Goal: Task Accomplishment & Management: Use online tool/utility

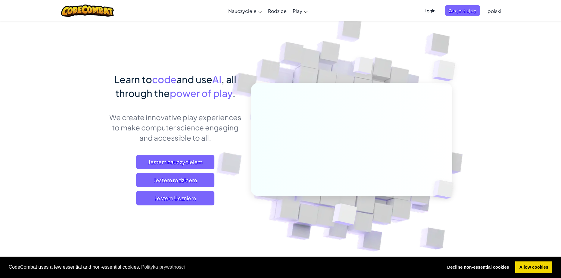
click at [395, 41] on img at bounding box center [347, 132] width 334 height 334
click at [434, 14] on span "Logowanie" at bounding box center [425, 10] width 29 height 11
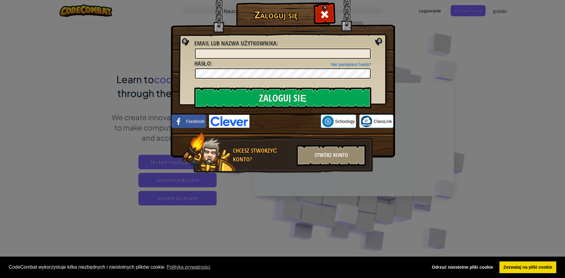
click at [416, 20] on div "Zaloguj się Nieznany błąd. Email lub nazwa użytkownika : Nie pamiętasz hasła? H…" at bounding box center [282, 139] width 565 height 278
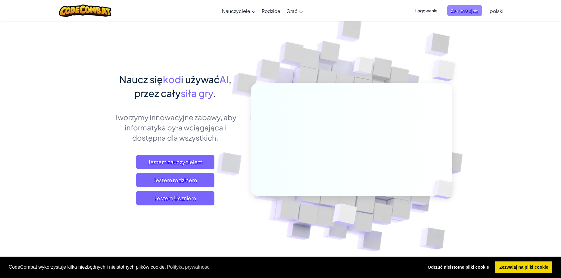
click at [462, 15] on span "Zarejestruj się" at bounding box center [464, 10] width 35 height 11
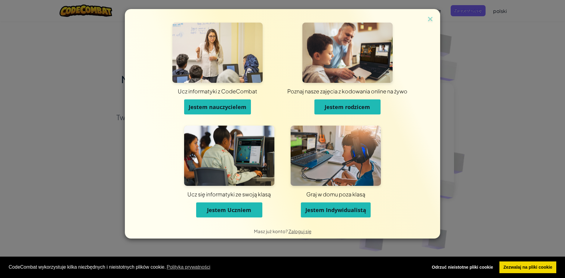
click at [214, 213] on span "Jestem Uczniem" at bounding box center [229, 209] width 44 height 7
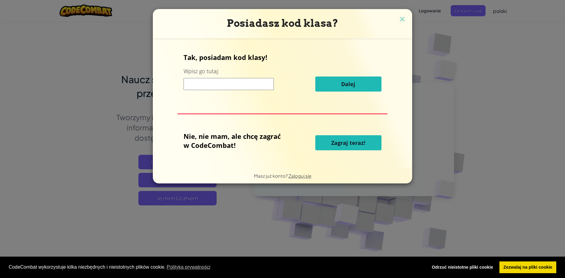
click at [208, 84] on input at bounding box center [229, 84] width 90 height 12
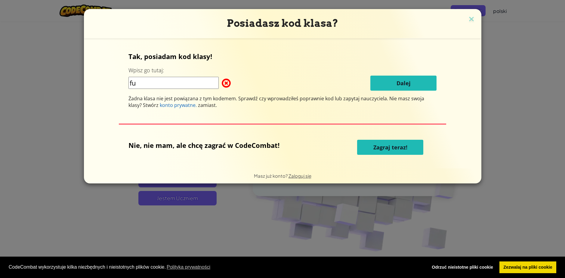
type input "f"
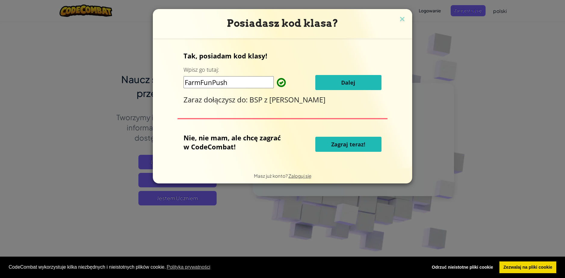
type input "FarmFunPush"
click at [349, 80] on span "Dalej" at bounding box center [348, 82] width 14 height 7
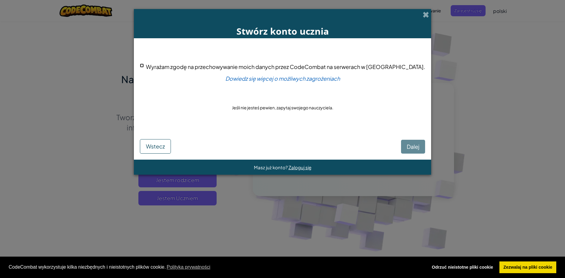
click at [144, 66] on input "Wyrażam zgodę na przechowywanie moich danych przez CodeCombat na serwerach w US…" at bounding box center [142, 65] width 4 height 4
checkbox input "true"
click at [402, 145] on button "Dalej" at bounding box center [413, 147] width 24 height 14
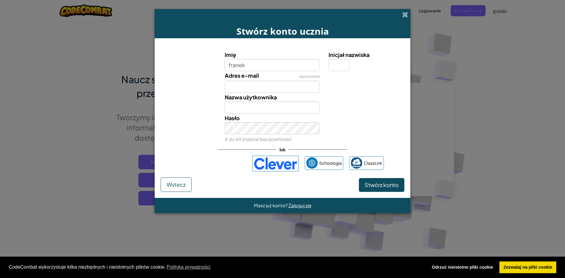
type input "franek"
type input "[PERSON_NAME]"
click at [345, 65] on input "Inicjał nazwiska" at bounding box center [339, 65] width 21 height 12
type input "p"
click at [276, 110] on input "FranekP" at bounding box center [272, 107] width 95 height 12
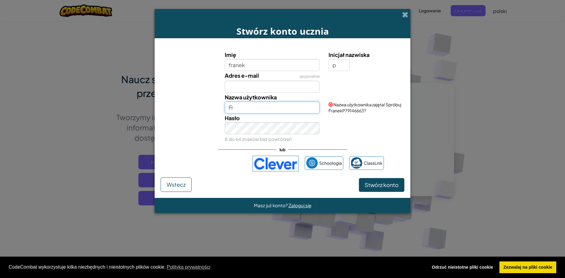
type input "F"
click at [277, 85] on input "Adres e-mail" at bounding box center [272, 87] width 95 height 12
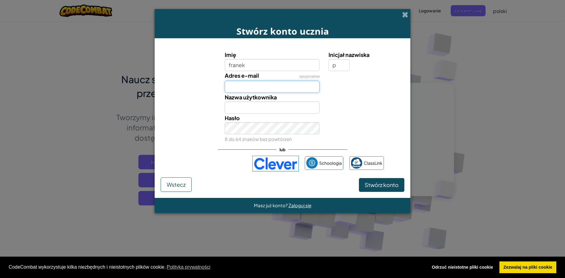
type input "franekpotz2137@wp.pl"
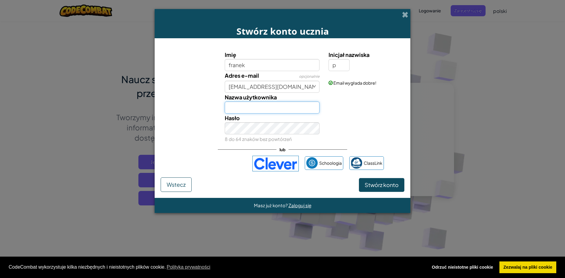
click at [306, 109] on input "Nazwa użytkownika" at bounding box center [272, 107] width 95 height 12
click at [311, 109] on input "franek2025" at bounding box center [272, 107] width 95 height 12
type input "f"
drag, startPoint x: 370, startPoint y: 111, endPoint x: 359, endPoint y: 112, distance: 11.5
click at [294, 112] on input "Franek202" at bounding box center [272, 107] width 95 height 12
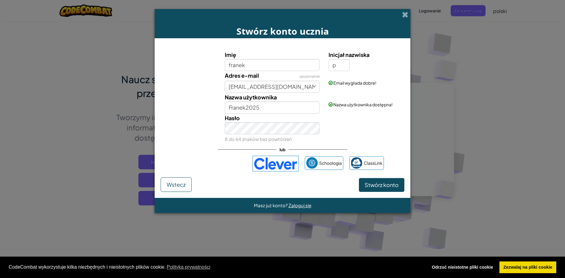
click at [334, 119] on div "Hasło 8 do 64 znaków bez powtórzeń" at bounding box center [283, 128] width 250 height 30
drag, startPoint x: 371, startPoint y: 111, endPoint x: 329, endPoint y: 113, distance: 41.6
click at [329, 113] on span "Nazwa użytkownika zajęta! Spróbuj Franek202513674225?" at bounding box center [365, 107] width 73 height 11
click at [294, 103] on input "Franek2025" at bounding box center [272, 107] width 95 height 12
type input "F"
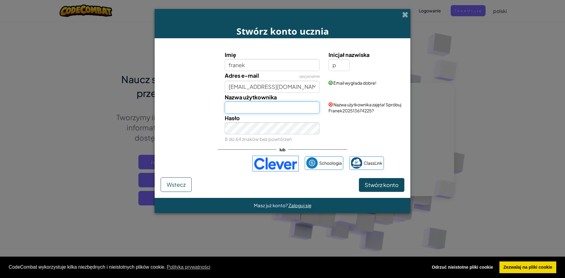
paste input "Franek202513674225?"
type input "Franek202513674225"
click at [345, 130] on div "Hasło 8 do 64 znaków bez powtórzeń" at bounding box center [283, 128] width 250 height 30
click at [370, 181] on span "Stwórz konto" at bounding box center [382, 184] width 34 height 7
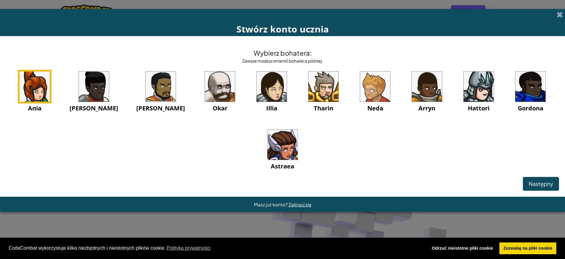
click at [515, 98] on img at bounding box center [530, 87] width 30 height 30
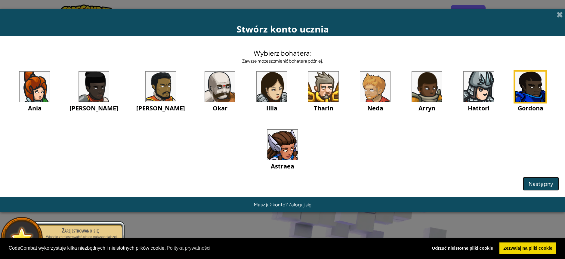
click at [547, 185] on span "Następny" at bounding box center [541, 183] width 25 height 7
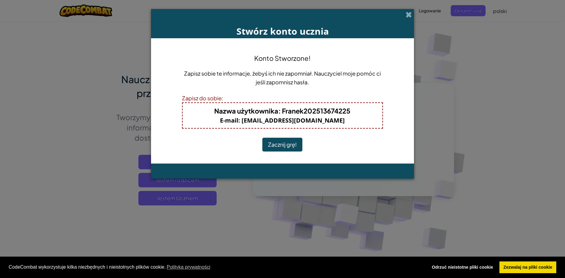
click at [289, 149] on button "Zacznij grę!" at bounding box center [282, 145] width 40 height 14
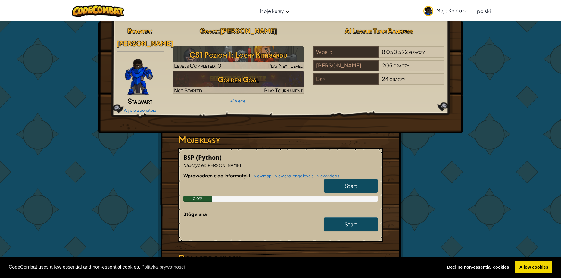
click at [343, 182] on link "Start" at bounding box center [350, 186] width 54 height 14
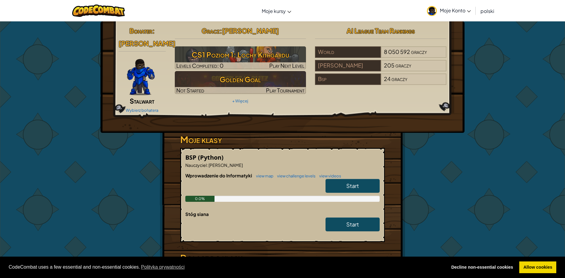
select select "pl"
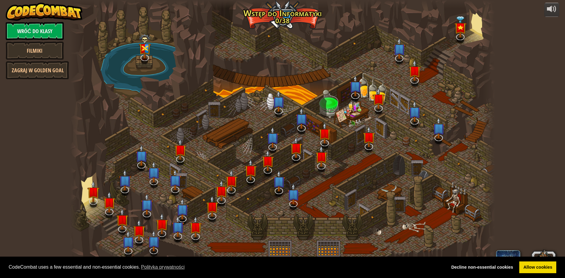
select select "pl"
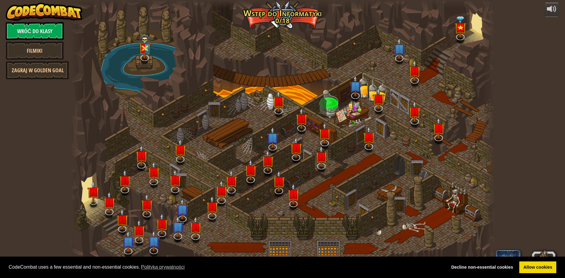
select select "pl"
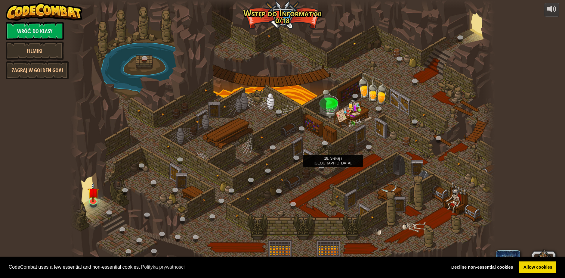
select select "pl"
click at [97, 199] on img at bounding box center [93, 188] width 11 height 26
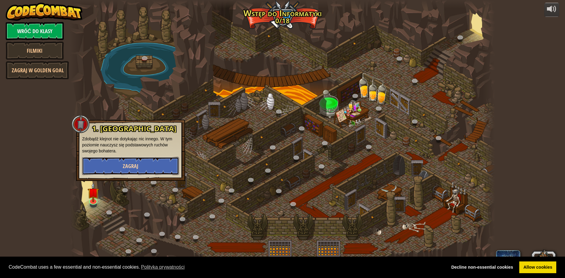
click at [118, 162] on button "Zagraj" at bounding box center [130, 166] width 97 height 18
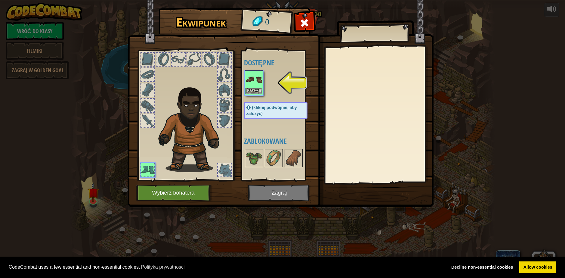
click at [245, 79] on div "Załóż" at bounding box center [254, 82] width 18 height 25
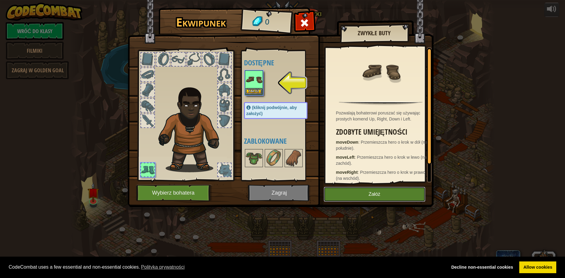
click at [382, 192] on button "Załóż" at bounding box center [375, 194] width 102 height 15
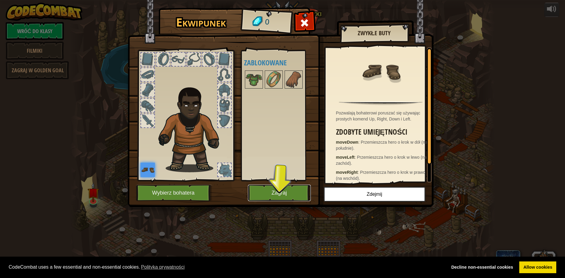
click at [295, 190] on button "Zagraj" at bounding box center [279, 192] width 63 height 17
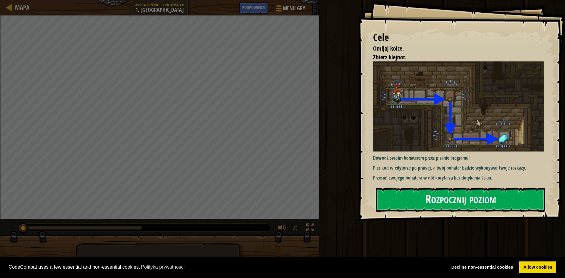
click at [472, 201] on button "Rozpocznij poziom" at bounding box center [460, 200] width 169 height 24
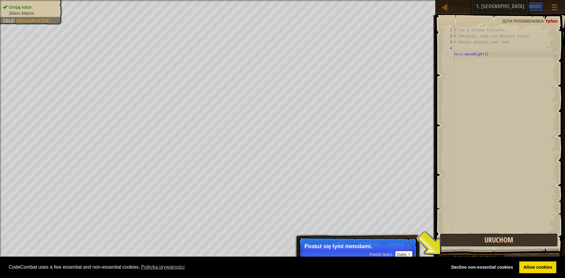
click at [453, 237] on button "Uruchom" at bounding box center [499, 240] width 119 height 14
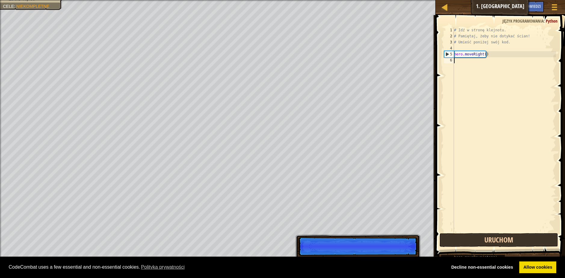
scroll to position [3, 0]
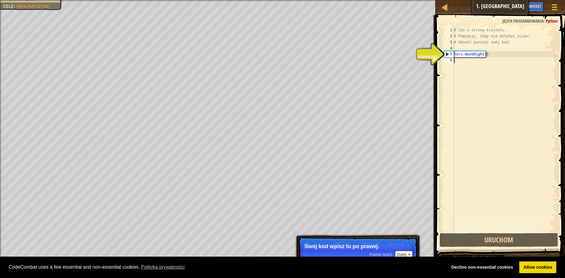
click at [463, 66] on div "# Idź w stronę klejnotu. # Pamiętaj, żeby nie dotykać ścian! # Umieść poniżej s…" at bounding box center [504, 135] width 103 height 217
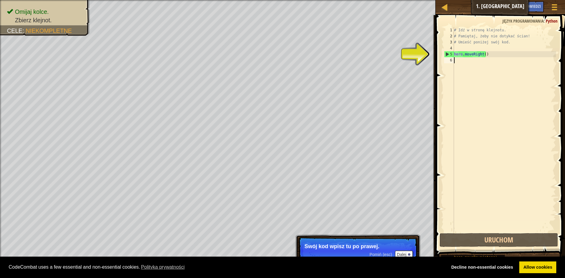
type textarea "h"
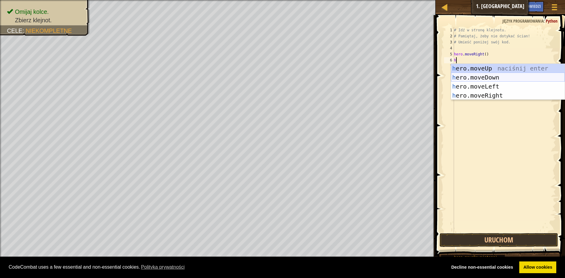
click at [468, 76] on div "h ero.moveUp naciśnij enter h ero.moveDown naciśnij enter h ero.moveLeft naciśn…" at bounding box center [508, 91] width 114 height 54
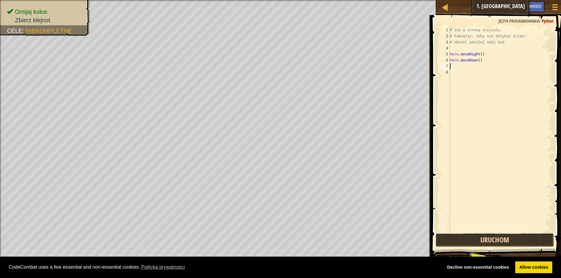
click at [472, 237] on button "Uruchom" at bounding box center [494, 240] width 119 height 14
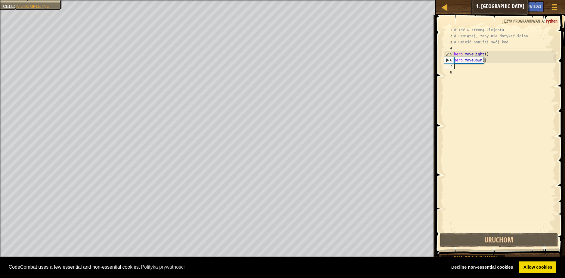
type textarea "h"
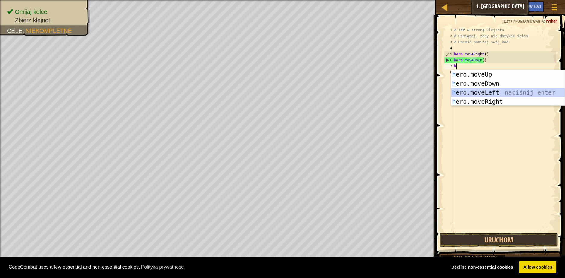
click at [478, 93] on div "h ero.moveUp naciśnij enter h ero.moveDown naciśnij enter h ero.moveLeft naciśn…" at bounding box center [508, 97] width 114 height 54
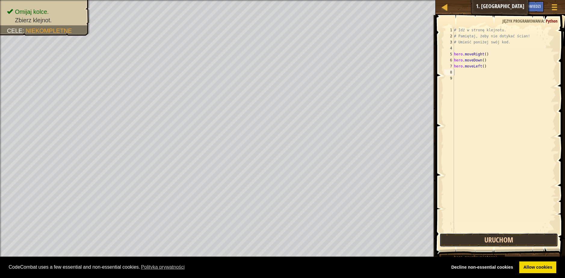
click at [480, 234] on button "Uruchom" at bounding box center [499, 240] width 119 height 14
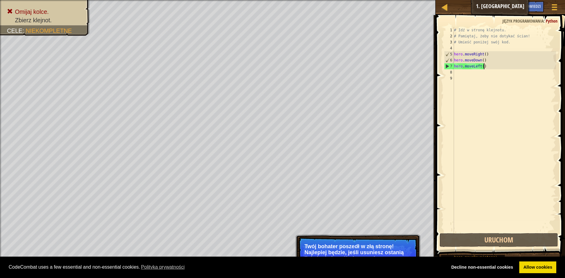
click at [486, 68] on div "# Idź w stronę klejnotu. # Pamiętaj, żeby nie dotykać ścian! # Umieść poniżej s…" at bounding box center [504, 135] width 103 height 217
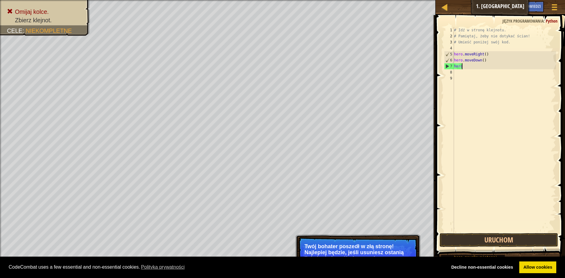
type textarea "h"
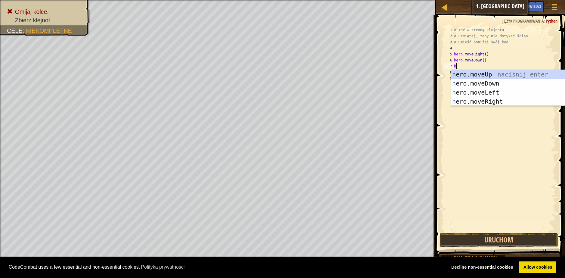
type textarea "he"
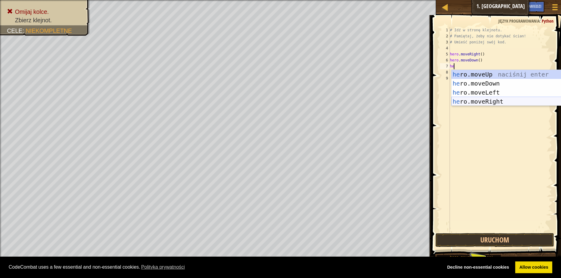
click at [497, 99] on div "he ro.moveUp naciśnij enter he ro.moveDown naciśnij enter he ro.moveLeft naciśn…" at bounding box center [508, 97] width 114 height 54
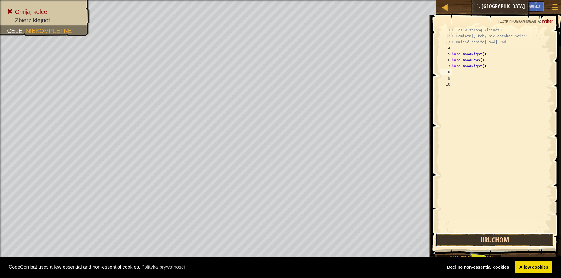
click at [468, 235] on button "Uruchom" at bounding box center [494, 240] width 119 height 14
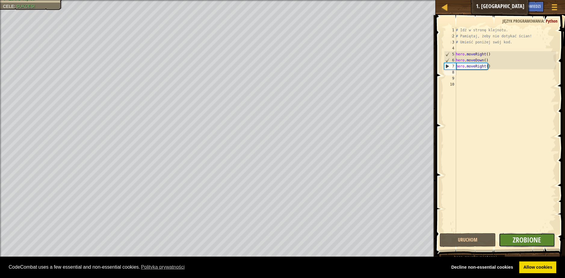
click at [504, 240] on button "Zrobione" at bounding box center [527, 240] width 56 height 14
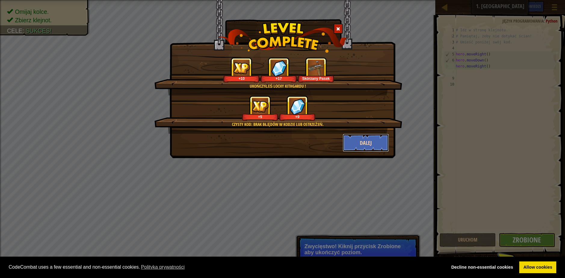
click at [354, 146] on button "Dalej" at bounding box center [366, 143] width 47 height 18
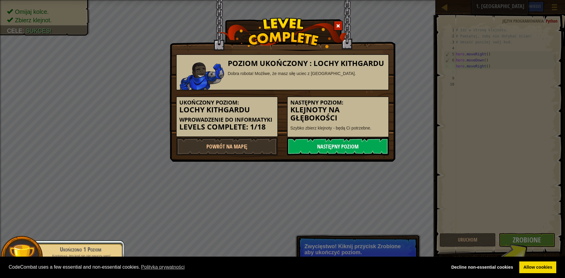
click at [329, 143] on link "Następny poziom" at bounding box center [338, 146] width 102 height 18
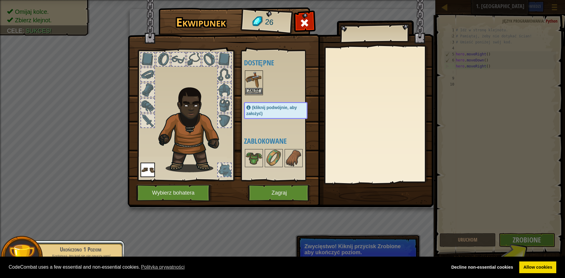
click at [250, 76] on img at bounding box center [254, 79] width 17 height 17
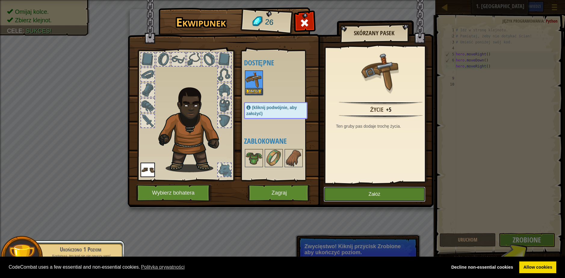
click at [375, 195] on button "Załóż" at bounding box center [375, 194] width 102 height 15
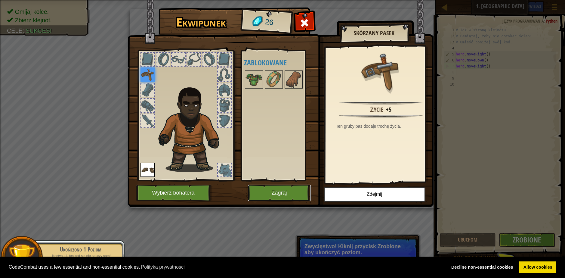
click at [283, 192] on button "Zagraj" at bounding box center [279, 192] width 63 height 17
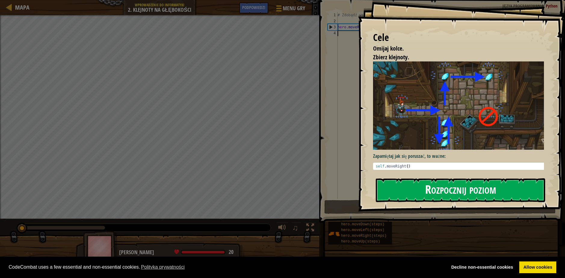
click at [444, 191] on button "Rozpocznij poziom" at bounding box center [460, 190] width 169 height 24
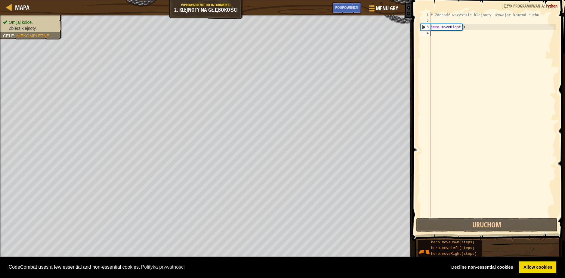
scroll to position [3, 0]
type textarea "he"
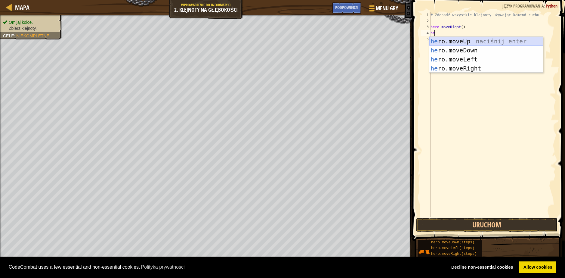
click at [473, 41] on div "he ro.moveUp naciśnij enter he ro.moveDown naciśnij enter he ro.moveLeft naciśn…" at bounding box center [486, 64] width 114 height 54
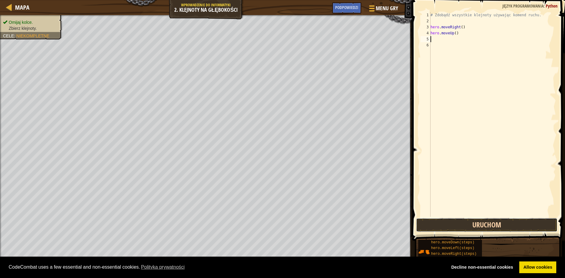
click at [481, 221] on button "Uruchom" at bounding box center [486, 225] width 141 height 14
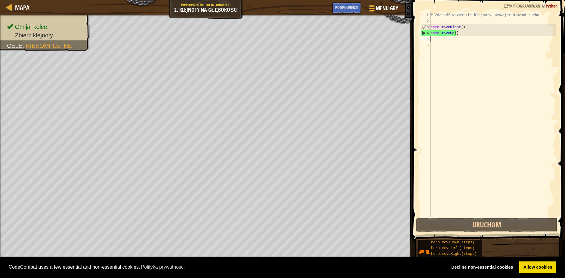
type textarea "he"
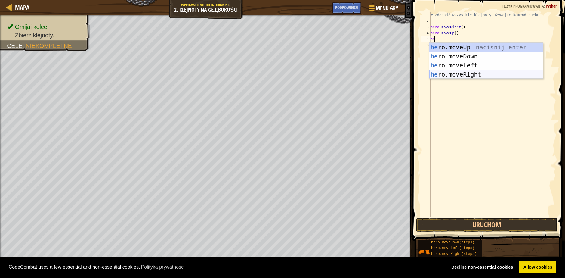
click at [473, 73] on div "he ro.moveUp naciśnij enter he ro.moveDown naciśnij enter he ro.moveLeft naciśn…" at bounding box center [486, 70] width 114 height 54
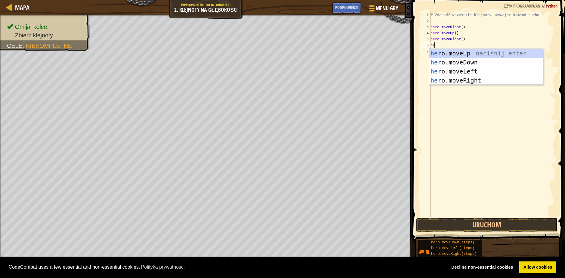
type textarea "her"
click at [468, 60] on div "her o.moveUp naciśnij enter her o.moveDown naciśnij enter her o.moveLeft naciśn…" at bounding box center [486, 76] width 114 height 54
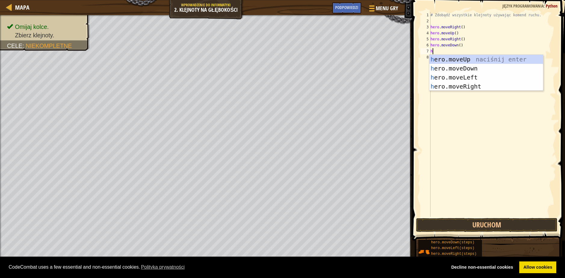
type textarea "he"
click at [457, 80] on div "he ro.moveUp naciśnij enter he ro.moveDown naciśnij enter he ro.moveLeft naciśn…" at bounding box center [486, 82] width 114 height 54
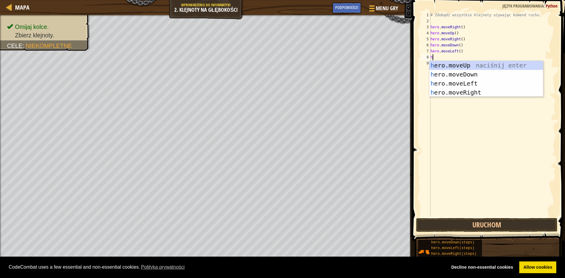
type textarea "he"
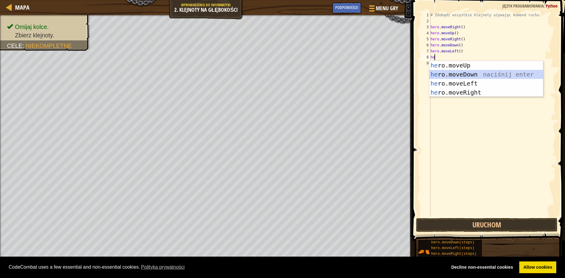
click at [472, 76] on div "he ro.moveUp naciśnij enter he ro.moveDown naciśnij enter he ro.moveLeft naciśn…" at bounding box center [486, 88] width 114 height 54
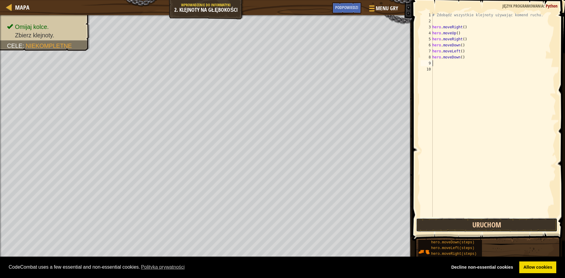
click at [478, 224] on button "Uruchom" at bounding box center [486, 225] width 141 height 14
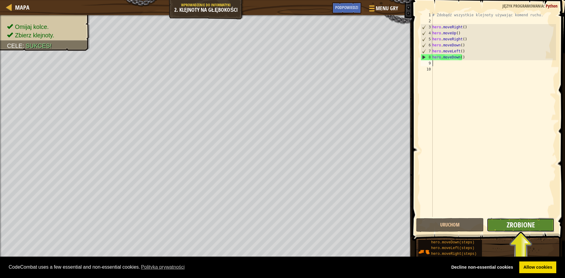
click at [515, 227] on span "Zrobione" at bounding box center [521, 225] width 28 height 10
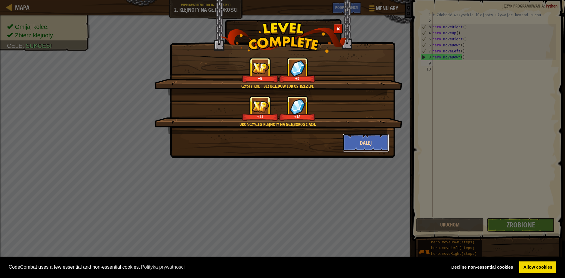
click at [360, 140] on button "Dalej" at bounding box center [366, 143] width 47 height 18
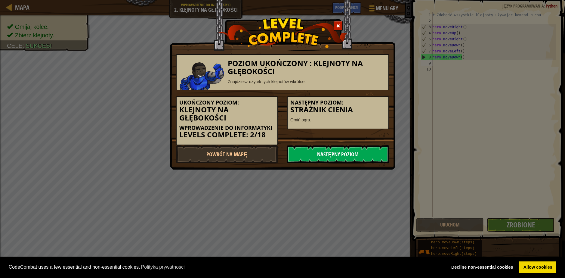
click at [346, 152] on link "Następny poziom" at bounding box center [338, 154] width 102 height 18
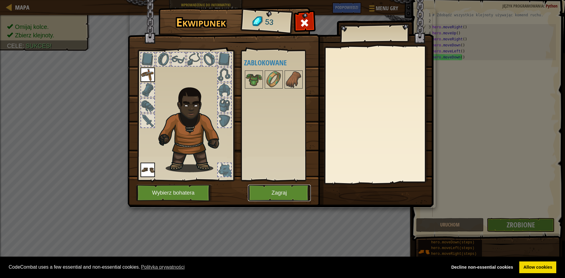
click at [292, 192] on button "Zagraj" at bounding box center [279, 192] width 63 height 17
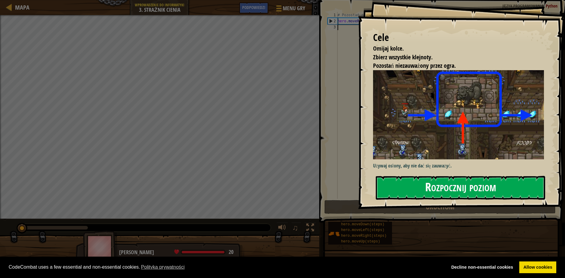
click at [455, 187] on button "Rozpocznij poziom" at bounding box center [460, 188] width 169 height 24
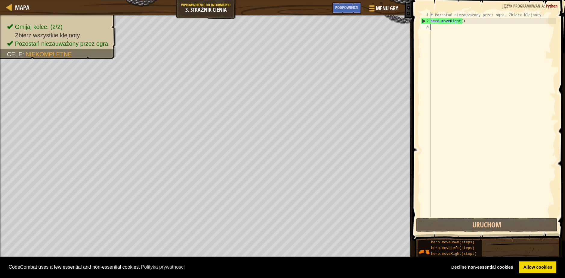
scroll to position [3, 0]
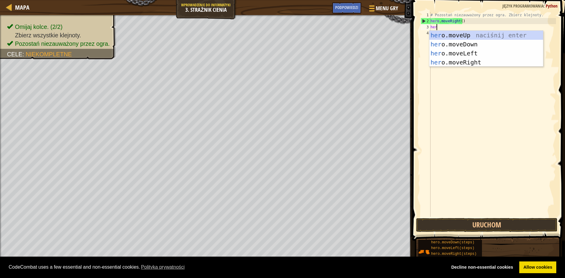
type textarea "hero"
click at [489, 38] on div "hero .moveUp naciśnij enter hero .moveDown naciśnij enter hero .moveLeft naciśn…" at bounding box center [486, 58] width 114 height 54
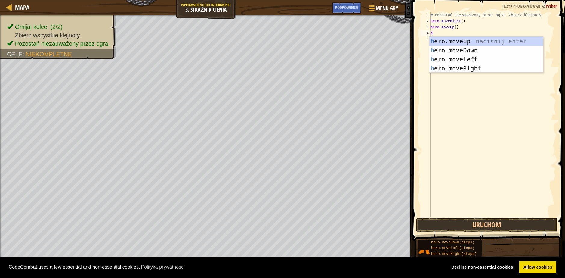
type textarea "he"
click at [466, 66] on div "he ro.moveUp naciśnij enter he ro.moveDown naciśnij enter he ro.moveLeft naciśn…" at bounding box center [486, 64] width 114 height 54
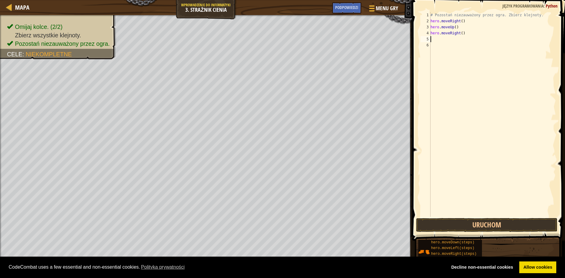
type textarea "h"
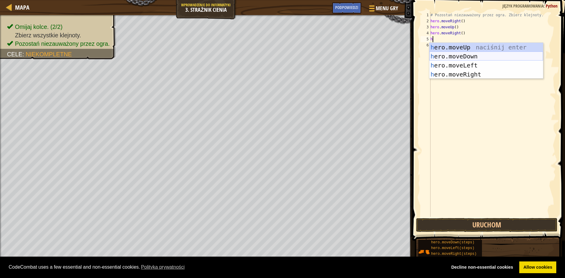
click at [473, 56] on div "h ero.moveUp naciśnij enter h ero.moveDown naciśnij enter h ero.moveLeft naciśn…" at bounding box center [486, 70] width 114 height 54
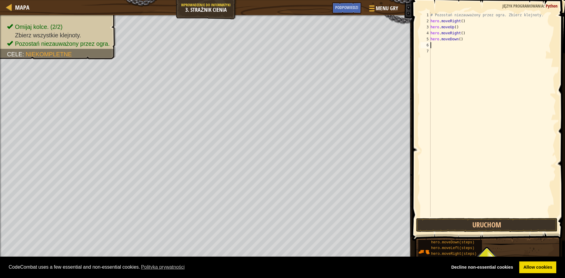
type textarea "h"
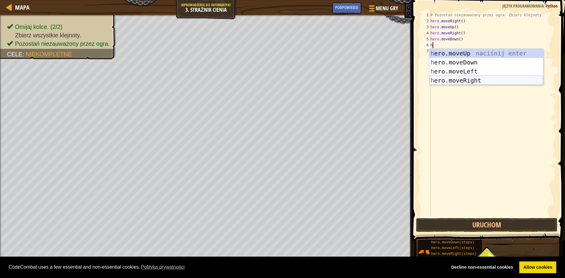
click at [461, 78] on div "h ero.moveUp naciśnij enter h ero.moveDown naciśnij enter h ero.moveLeft naciśn…" at bounding box center [486, 76] width 114 height 54
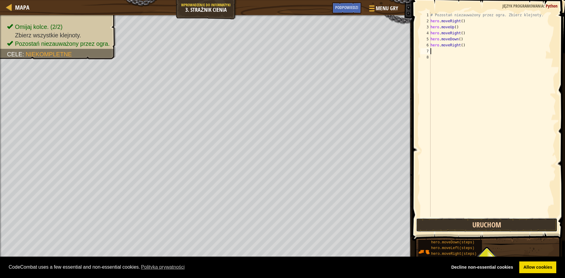
click at [516, 225] on button "Uruchom" at bounding box center [486, 225] width 141 height 14
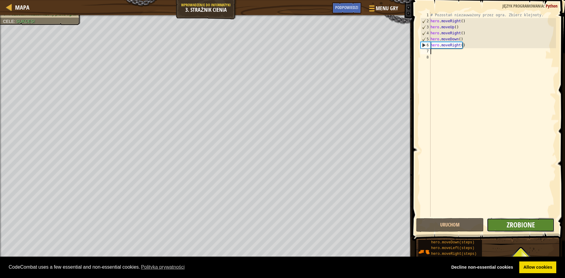
click at [529, 226] on span "Zrobione" at bounding box center [521, 225] width 28 height 10
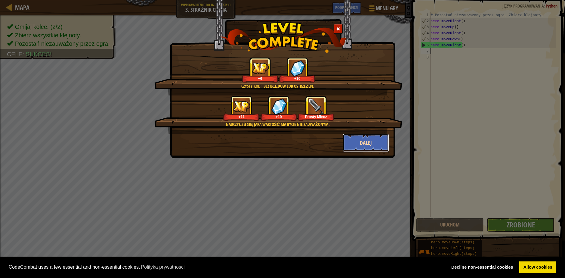
click at [367, 142] on button "Dalej" at bounding box center [366, 143] width 47 height 18
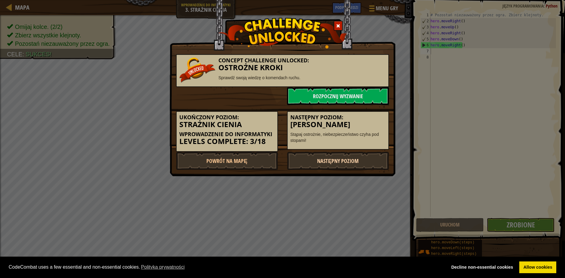
click at [325, 158] on link "Następny poziom" at bounding box center [338, 161] width 102 height 18
click at [345, 94] on link "Rozpocznij wyzwanie" at bounding box center [338, 96] width 102 height 18
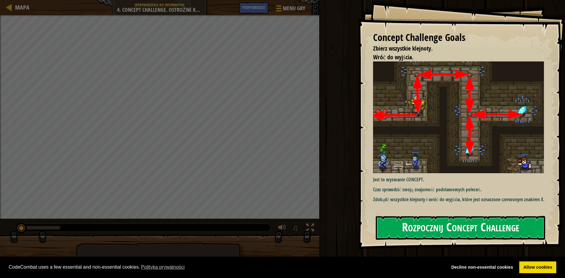
click at [439, 233] on button "Rozpocznij Concept Challenge" at bounding box center [460, 228] width 169 height 24
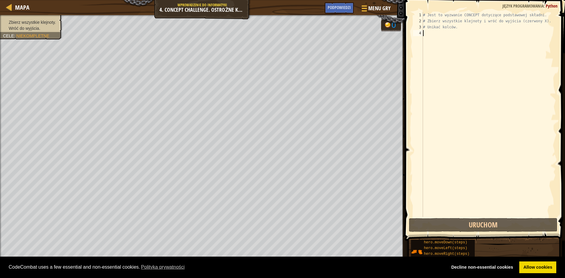
type textarea "h"
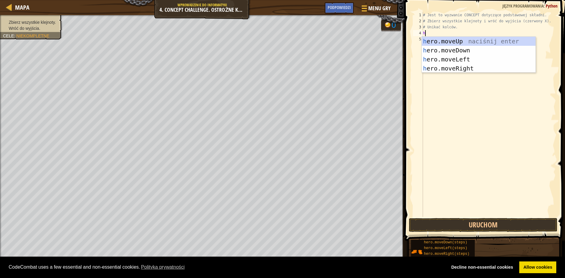
scroll to position [3, 0]
click at [451, 45] on div "h ero.moveUp naciśnij enter h ero.moveDown naciśnij enter h ero.moveLeft naciśn…" at bounding box center [479, 64] width 114 height 54
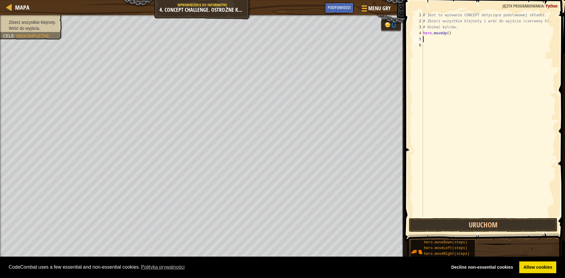
type textarea "h"
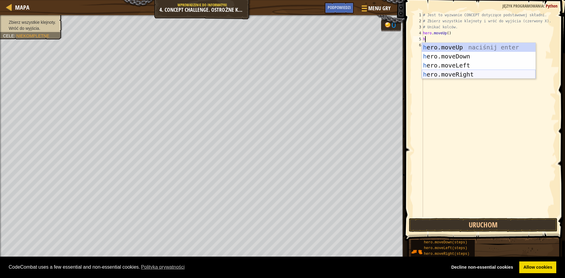
click at [452, 73] on div "h ero.moveUp naciśnij enter h ero.moveDown naciśnij enter h ero.moveLeft naciśn…" at bounding box center [479, 70] width 114 height 54
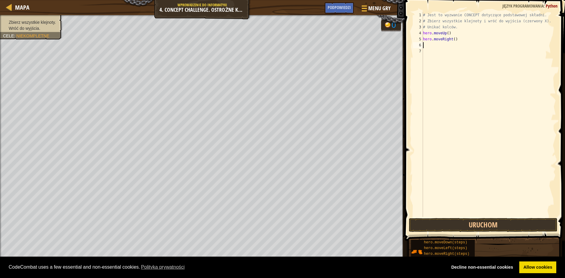
type textarea "h"
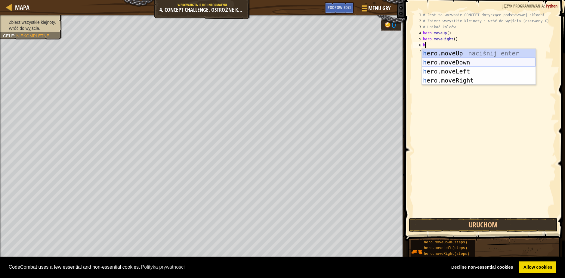
click at [445, 60] on div "h ero.moveUp naciśnij enter h ero.moveDown naciśnij enter h ero.moveLeft naciśn…" at bounding box center [479, 76] width 114 height 54
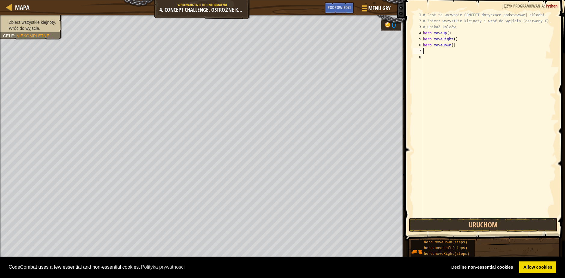
type textarea "h"
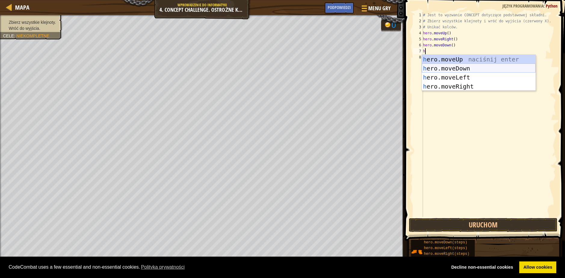
click at [444, 67] on div "h ero.moveUp naciśnij enter h ero.moveDown naciśnij enter h ero.moveLeft naciśn…" at bounding box center [479, 82] width 114 height 54
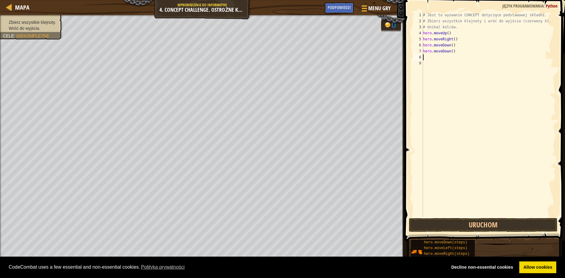
type textarea "h"
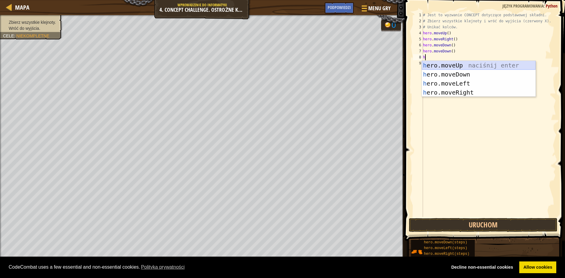
click at [453, 62] on div "h ero.moveUp naciśnij enter h ero.moveDown naciśnij enter h ero.moveLeft naciśn…" at bounding box center [479, 88] width 114 height 54
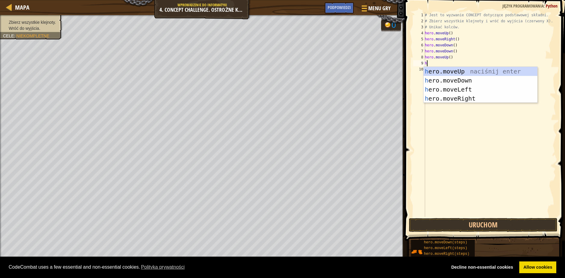
type textarea "h"
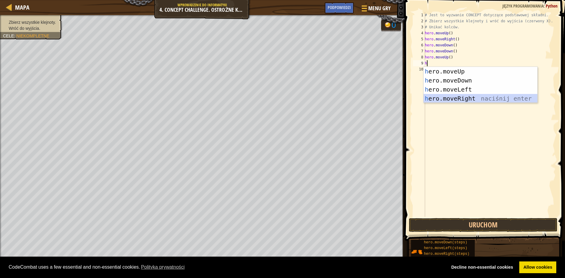
click at [453, 95] on div "h ero.moveUp naciśnij enter h ero.moveDown naciśnij enter h ero.moveLeft naciśn…" at bounding box center [481, 94] width 114 height 54
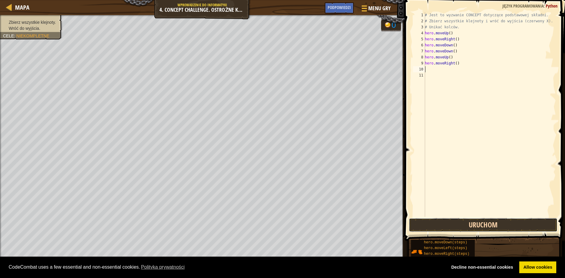
click at [490, 221] on button "Uruchom" at bounding box center [483, 225] width 149 height 14
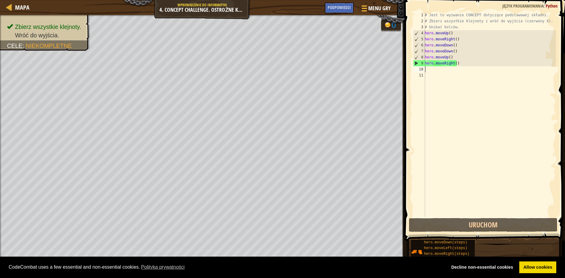
type textarea "h"
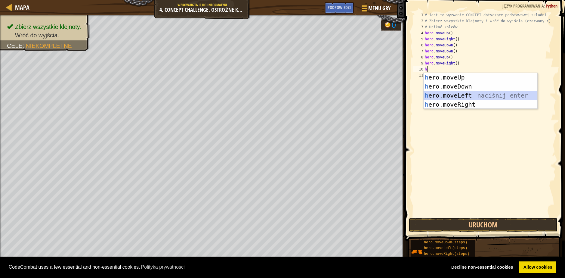
click at [447, 92] on div "h ero.moveUp naciśnij enter h ero.moveDown naciśnij enter h ero.moveLeft naciśn…" at bounding box center [481, 100] width 114 height 54
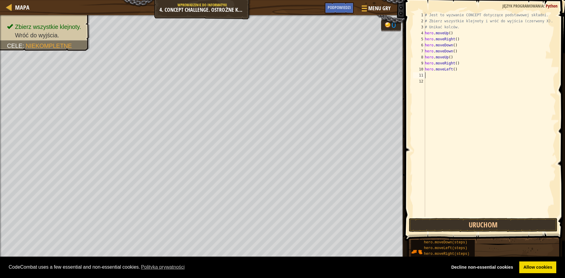
type textarea "h"
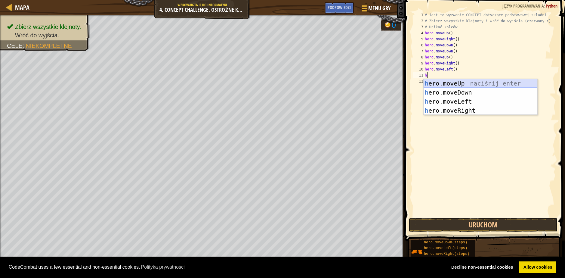
click at [450, 81] on div "h ero.moveUp naciśnij enter h ero.moveDown naciśnij enter h ero.moveLeft naciśn…" at bounding box center [481, 106] width 114 height 54
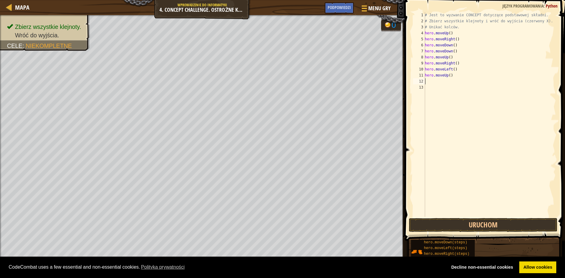
type textarea "h"
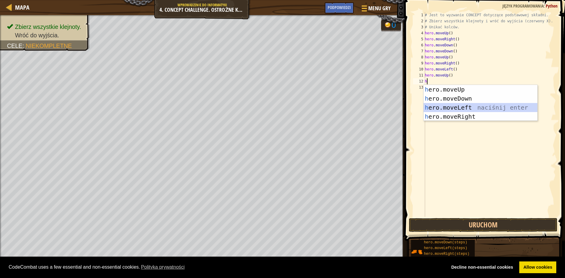
click at [447, 108] on div "h ero.moveUp naciśnij enter h ero.moveDown naciśnij enter h ero.moveLeft naciśn…" at bounding box center [481, 112] width 114 height 54
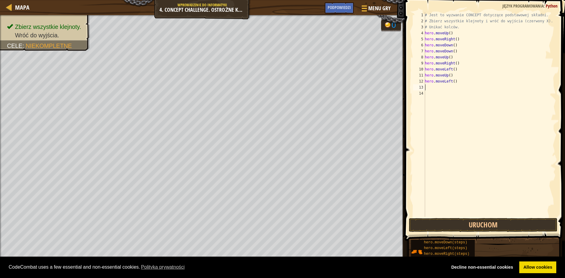
type textarea "h"
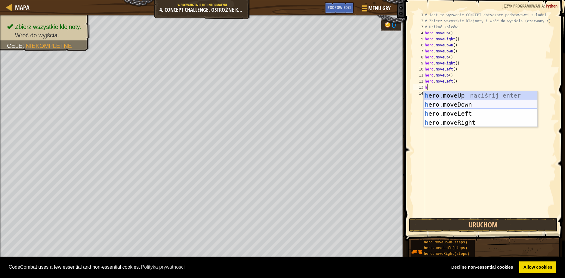
click at [445, 107] on div "h ero.moveUp naciśnij enter h ero.moveDown naciśnij enter h ero.moveLeft naciśn…" at bounding box center [481, 118] width 114 height 54
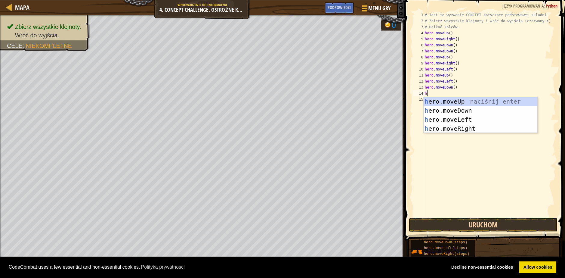
type textarea "h"
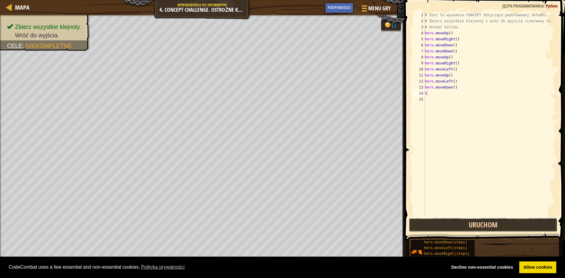
click at [458, 226] on button "Uruchom" at bounding box center [483, 225] width 149 height 14
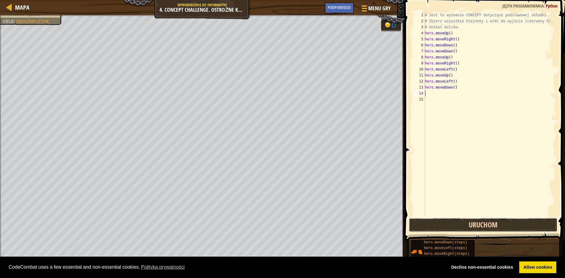
click at [474, 227] on button "Uruchom" at bounding box center [483, 225] width 149 height 14
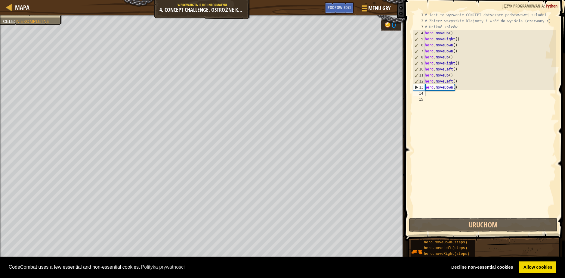
type textarea "h"
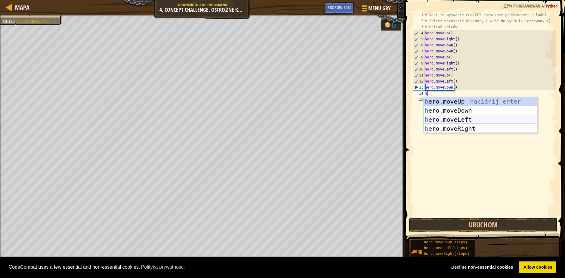
click at [438, 116] on div "h ero.moveUp naciśnij enter h ero.moveDown naciśnij enter h ero.moveLeft naciśn…" at bounding box center [481, 124] width 114 height 54
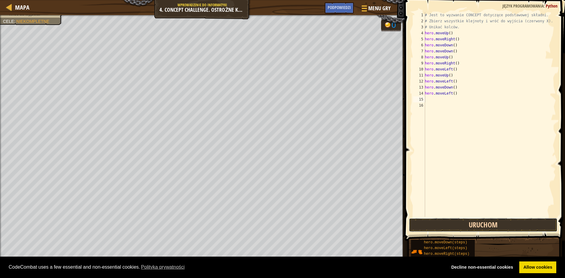
click at [480, 226] on button "Uruchom" at bounding box center [483, 225] width 149 height 14
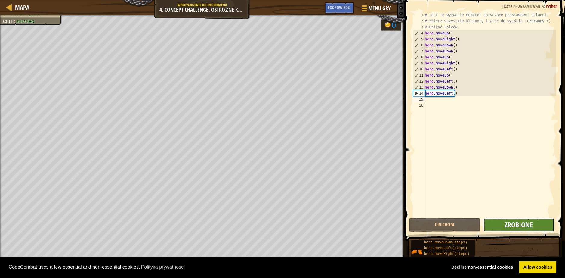
click at [532, 227] on span "Zrobione" at bounding box center [519, 225] width 28 height 10
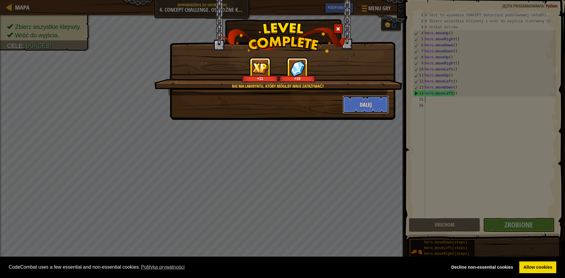
click at [372, 106] on button "Dalej" at bounding box center [366, 104] width 47 height 18
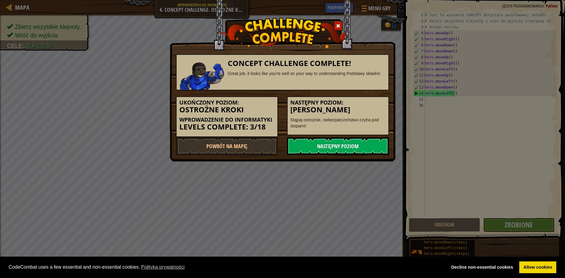
click at [330, 146] on link "Następny poziom" at bounding box center [338, 146] width 102 height 18
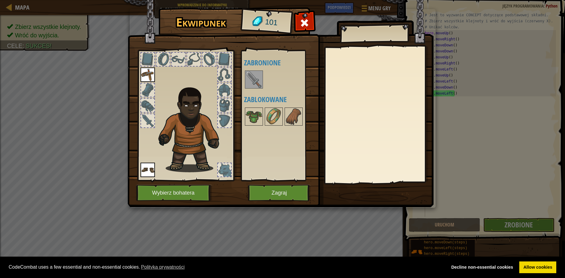
click at [255, 75] on img at bounding box center [254, 79] width 17 height 17
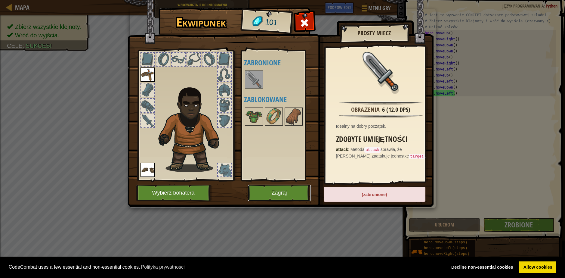
click at [284, 191] on button "Zagraj" at bounding box center [279, 192] width 63 height 17
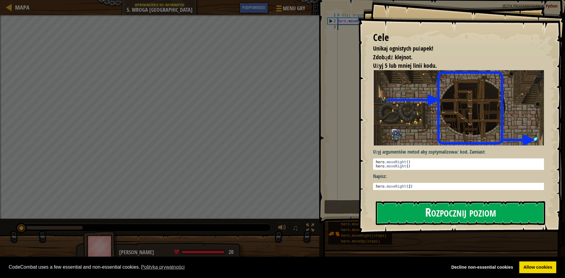
click at [408, 209] on button "Rozpocznij poziom" at bounding box center [460, 213] width 169 height 24
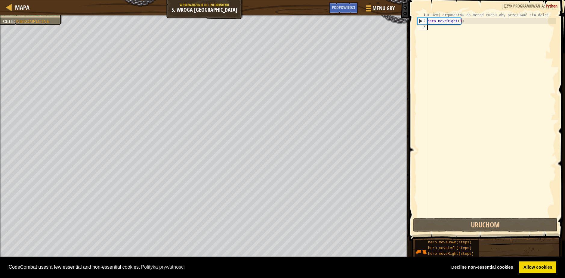
type textarea "h"
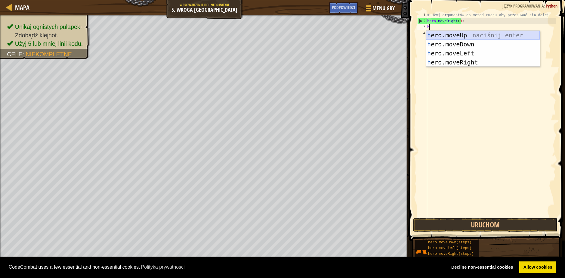
click at [459, 37] on div "h ero.moveUp naciśnij enter h ero.moveDown naciśnij enter h ero.moveLeft naciśn…" at bounding box center [483, 58] width 114 height 54
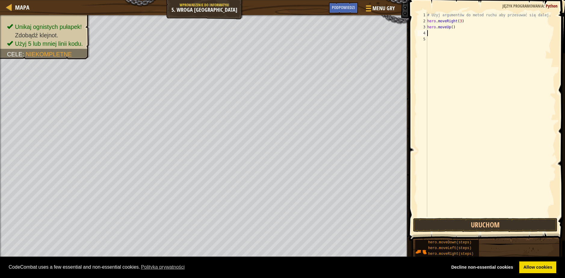
type textarea "h"
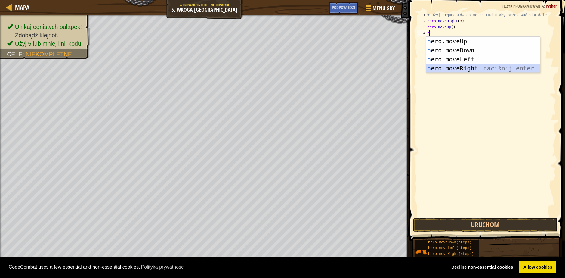
click at [468, 67] on div "h ero.moveUp naciśnij enter h ero.moveDown naciśnij enter h ero.moveLeft naciśn…" at bounding box center [483, 64] width 114 height 54
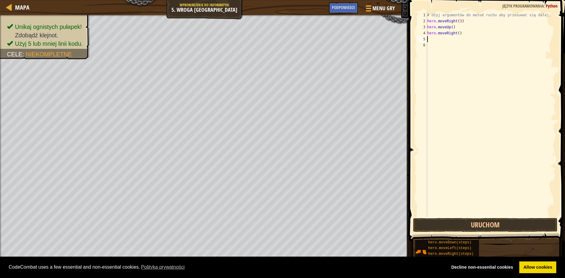
type textarea "h"
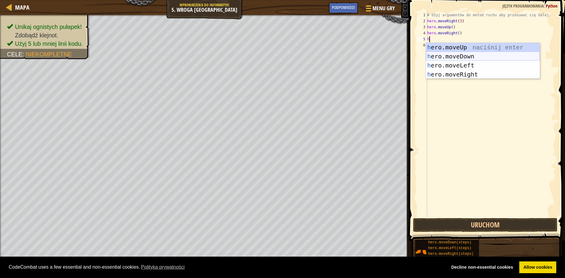
click at [472, 57] on div "h ero.moveUp naciśnij enter h ero.moveDown naciśnij enter h ero.moveLeft naciśn…" at bounding box center [483, 70] width 114 height 54
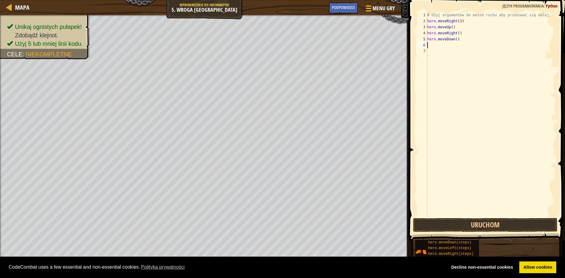
type textarea "h"
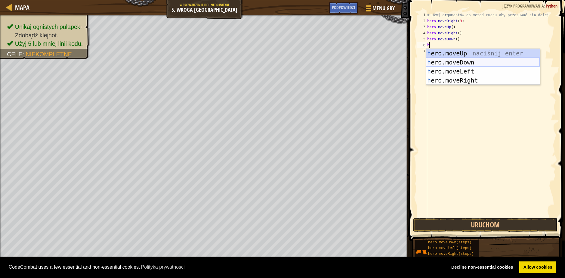
click at [472, 65] on div "h ero.moveUp naciśnij enter h ero.moveDown naciśnij enter h ero.moveLeft naciśn…" at bounding box center [483, 76] width 114 height 54
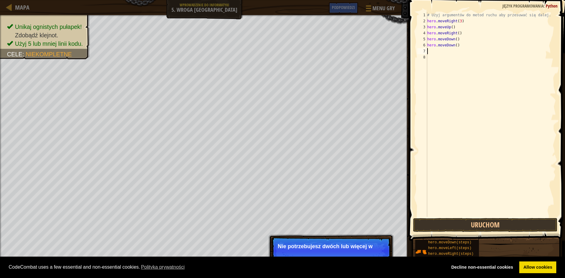
type textarea "h"
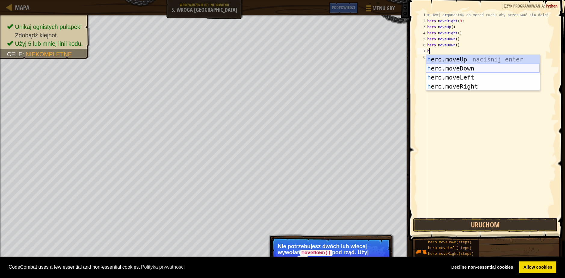
click at [451, 70] on div "h ero.moveUp naciśnij enter h ero.moveDown naciśnij enter h ero.moveLeft naciśn…" at bounding box center [483, 82] width 114 height 54
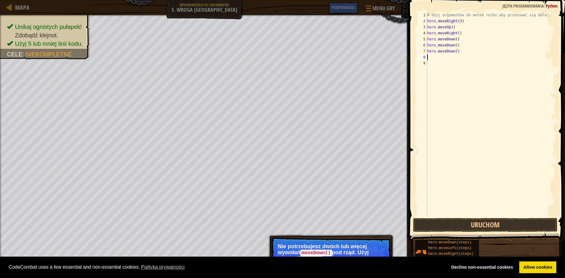
type textarea "h"
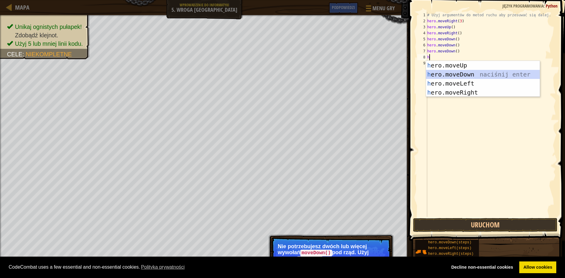
click at [479, 78] on div "h ero.moveUp naciśnij enter h ero.moveDown naciśnij enter h ero.moveLeft naciśn…" at bounding box center [483, 88] width 114 height 54
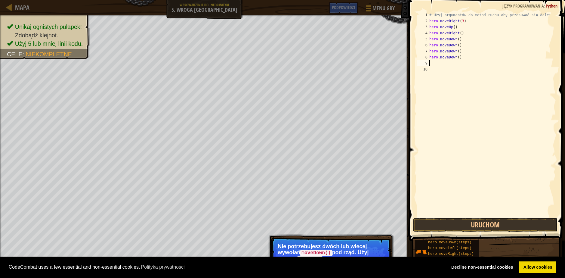
type textarea "h"
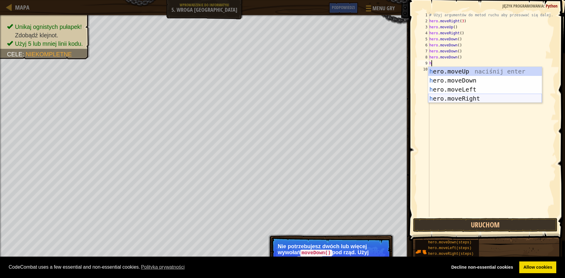
click at [475, 98] on div "h ero.moveUp naciśnij enter h ero.moveDown naciśnij enter h ero.moveLeft naciśn…" at bounding box center [485, 94] width 114 height 54
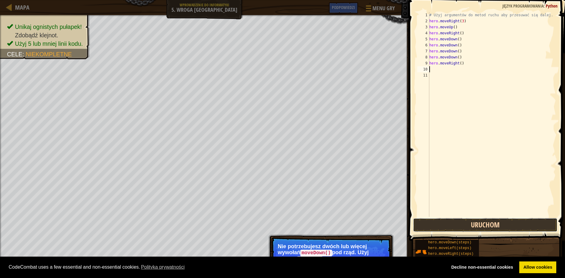
click at [527, 222] on button "Uruchom" at bounding box center [485, 225] width 144 height 14
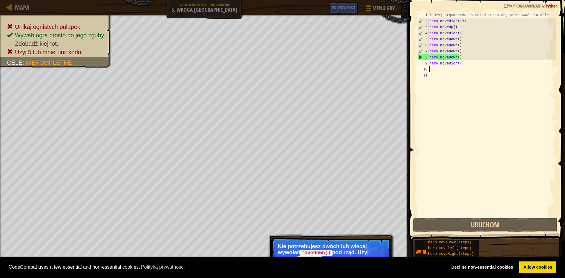
click at [470, 64] on div "# Użyj argumentów do metod ruchu aby przesuwać się dalej. hero . moveRight ( 3 …" at bounding box center [492, 120] width 128 height 217
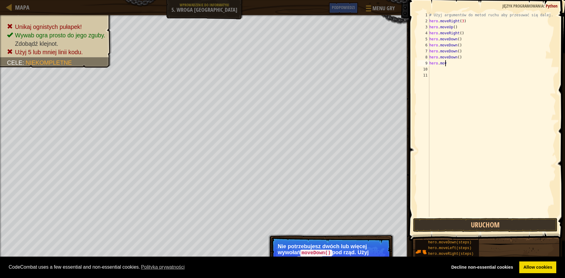
type textarea "h"
click at [466, 58] on div "# Użyj argumentów do metod ruchu aby przesuwać się dalej. hero . moveRight ( 3 …" at bounding box center [492, 120] width 128 height 217
type textarea "h"
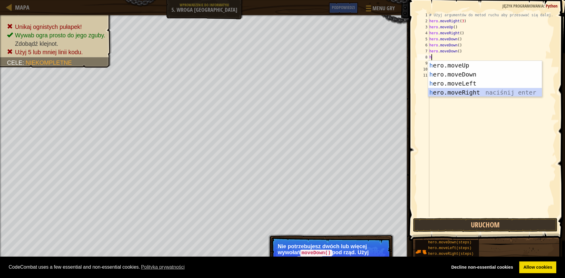
click at [475, 91] on div "h ero.moveUp naciśnij enter h ero.moveDown naciśnij enter h ero.moveLeft naciśn…" at bounding box center [485, 88] width 114 height 54
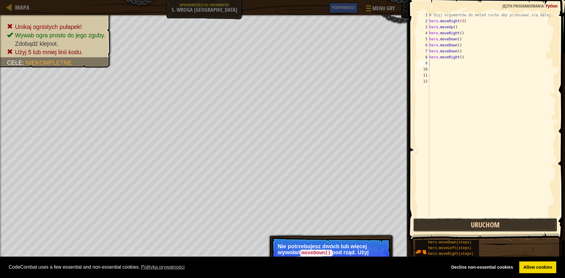
click at [464, 224] on button "Uruchom" at bounding box center [485, 225] width 144 height 14
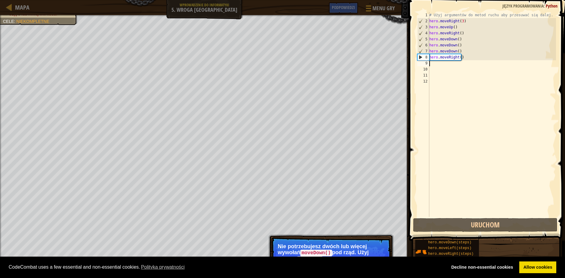
type textarea "h"
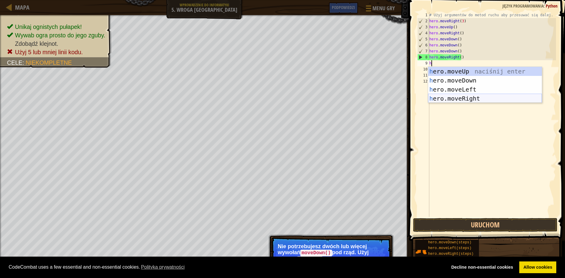
click at [476, 97] on div "h ero.moveUp naciśnij enter h ero.moveDown naciśnij enter h ero.moveLeft naciśn…" at bounding box center [485, 94] width 114 height 54
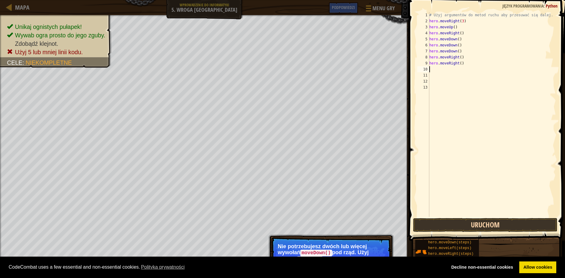
click at [480, 224] on button "Uruchom" at bounding box center [485, 225] width 144 height 14
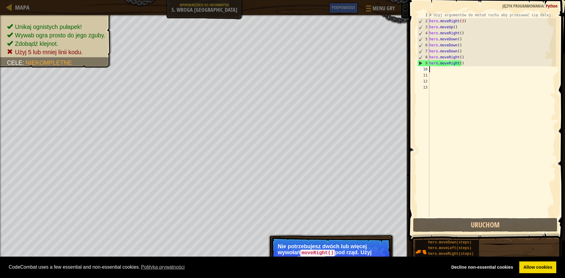
type textarea "h"
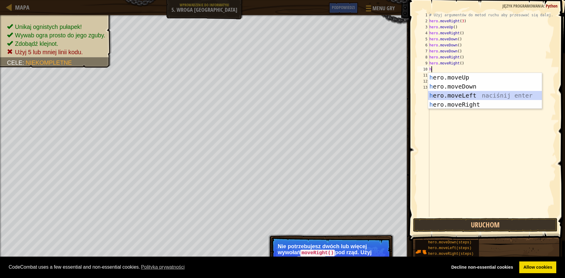
click at [487, 92] on div "h ero.moveUp naciśnij enter h ero.moveDown naciśnij enter h ero.moveLeft naciśn…" at bounding box center [485, 100] width 114 height 54
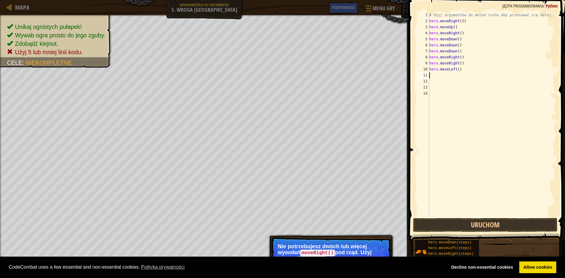
type textarea "h"
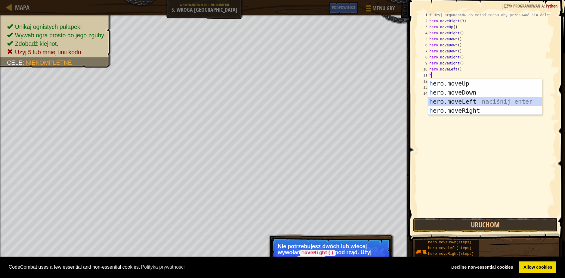
click at [475, 104] on div "h ero.moveUp naciśnij enter h ero.moveDown naciśnij enter h ero.moveLeft naciśn…" at bounding box center [485, 106] width 114 height 54
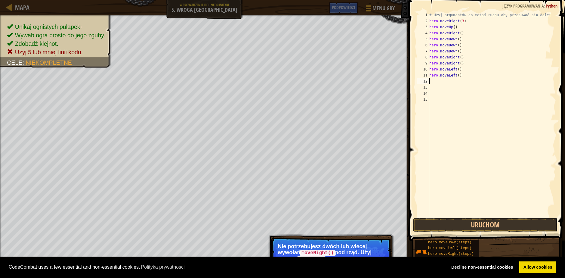
type textarea "h"
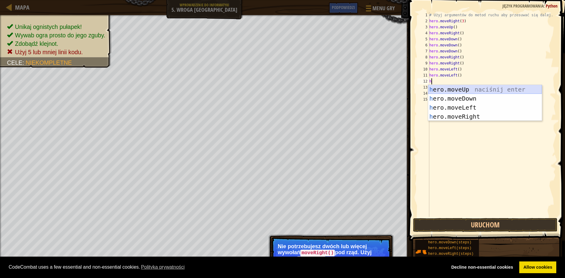
click at [471, 91] on div "h ero.moveUp naciśnij enter h ero.moveDown naciśnij enter h ero.moveLeft naciśn…" at bounding box center [485, 112] width 114 height 54
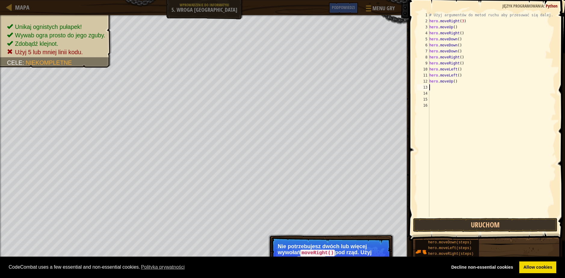
type textarea "h"
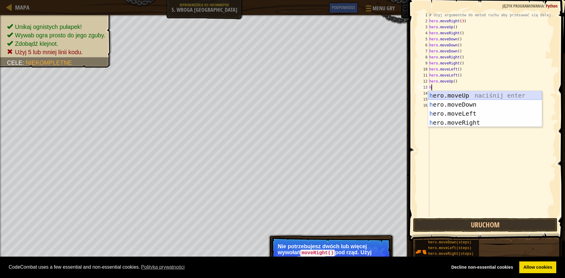
click at [474, 96] on div "h ero.moveUp naciśnij enter h ero.moveDown naciśnij enter h ero.moveLeft naciśn…" at bounding box center [485, 118] width 114 height 54
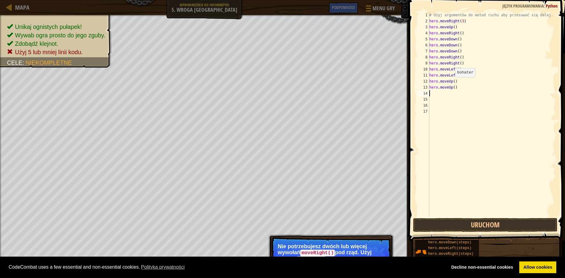
type textarea "h"
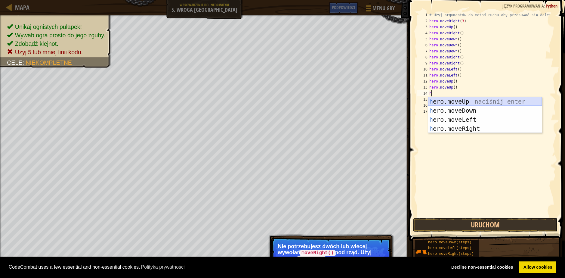
click at [466, 100] on div "h ero.moveUp naciśnij enter h ero.moveDown naciśnij enter h ero.moveLeft naciśn…" at bounding box center [485, 124] width 114 height 54
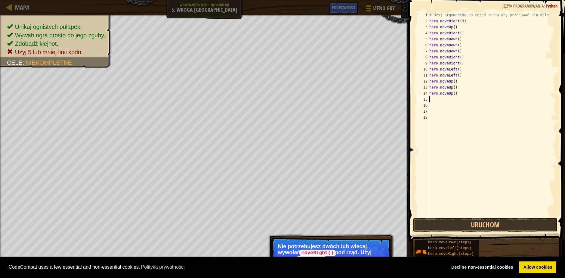
type textarea "h"
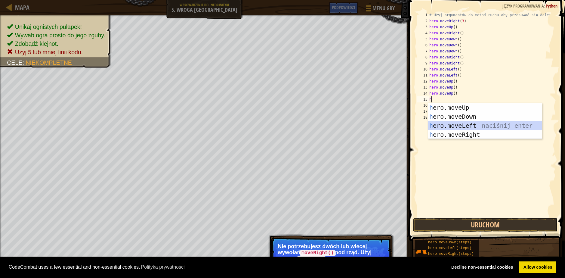
click at [461, 123] on div "h ero.moveUp naciśnij enter h ero.moveDown naciśnij enter h ero.moveLeft naciśn…" at bounding box center [485, 130] width 114 height 54
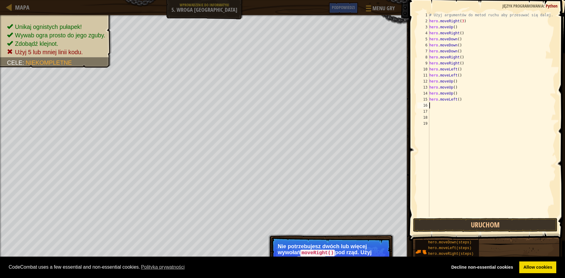
type textarea "h"
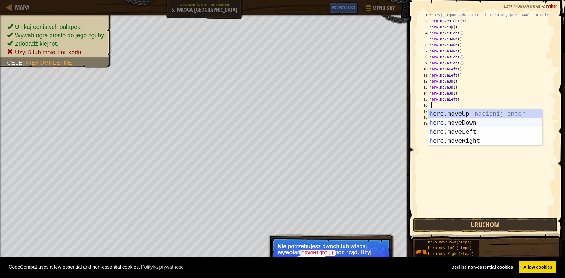
click at [463, 122] on div "h ero.moveUp naciśnij enter h ero.moveDown naciśnij enter h ero.moveLeft naciśn…" at bounding box center [485, 136] width 114 height 54
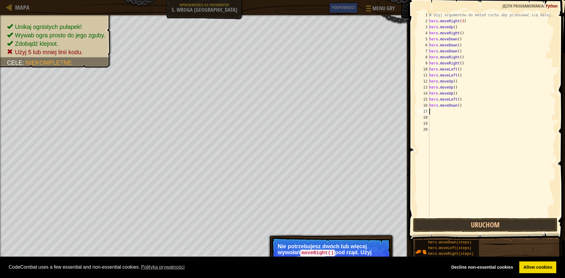
type textarea "h"
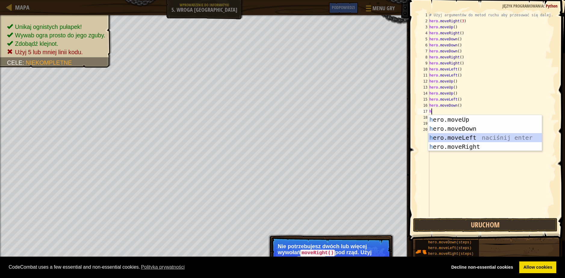
click at [464, 134] on div "h ero.moveUp naciśnij enter h ero.moveDown naciśnij enter h ero.moveLeft naciśn…" at bounding box center [485, 142] width 114 height 54
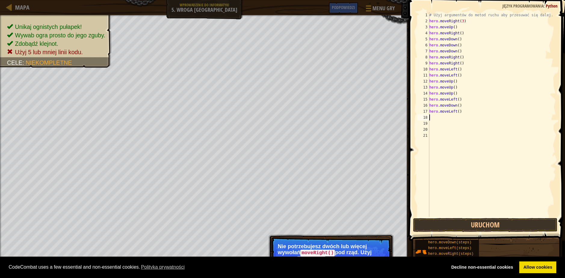
type textarea "h"
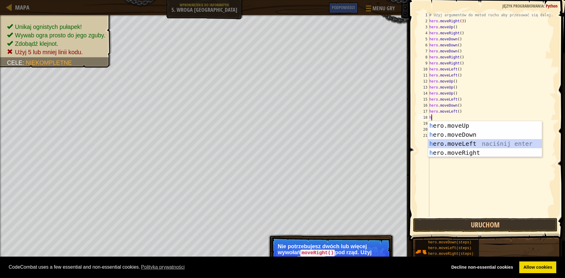
click at [468, 142] on div "h ero.moveUp naciśnij enter h ero.moveDown naciśnij enter h ero.moveLeft naciśn…" at bounding box center [485, 148] width 114 height 54
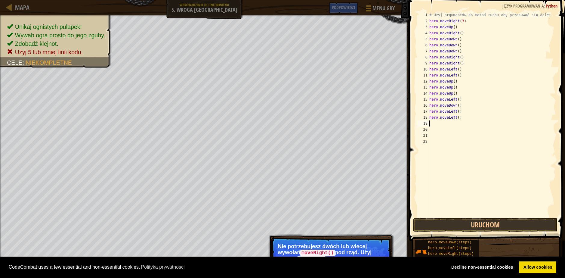
type textarea "h"
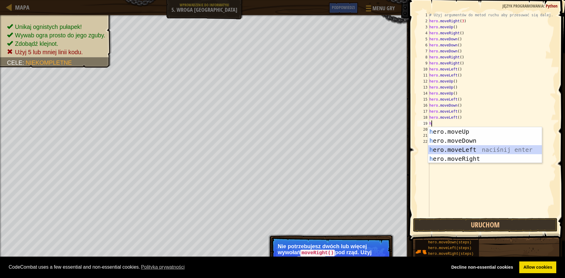
click at [465, 149] on div "h ero.moveUp naciśnij enter h ero.moveDown naciśnij enter h ero.moveLeft naciśn…" at bounding box center [485, 154] width 114 height 54
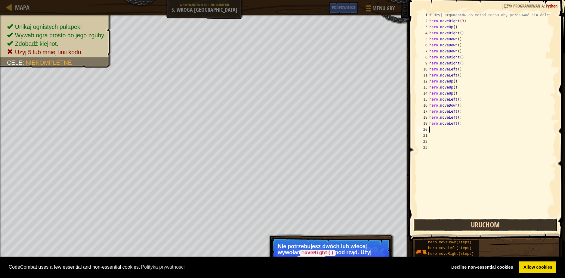
click at [473, 224] on button "Uruchom" at bounding box center [485, 225] width 144 height 14
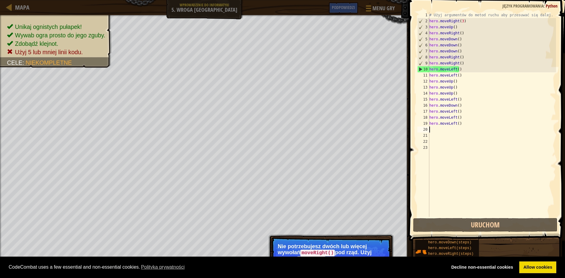
click at [467, 124] on div "# Użyj argumentów do metod ruchu aby przesuwać się dalej. hero . moveRight ( 3 …" at bounding box center [492, 120] width 128 height 217
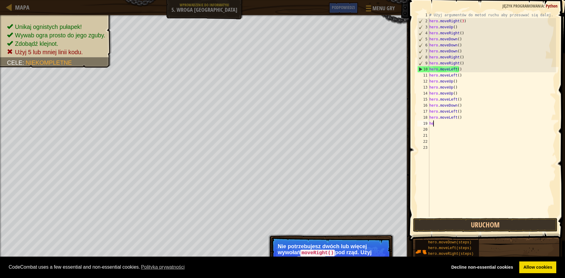
type textarea "h"
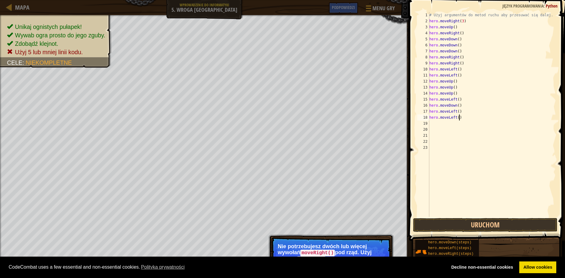
click at [468, 117] on div "# Użyj argumentów do metod ruchu aby przesuwać się dalej. hero . moveRight ( 3 …" at bounding box center [492, 120] width 128 height 217
type textarea "h"
click at [464, 114] on div "# Użyj argumentów do metod ruchu aby przesuwać się dalej. hero . moveRight ( 3 …" at bounding box center [492, 120] width 128 height 217
type textarea "h"
click at [467, 102] on div "# Użyj argumentów do metod ruchu aby przesuwać się dalej. hero . moveRight ( 3 …" at bounding box center [492, 120] width 128 height 217
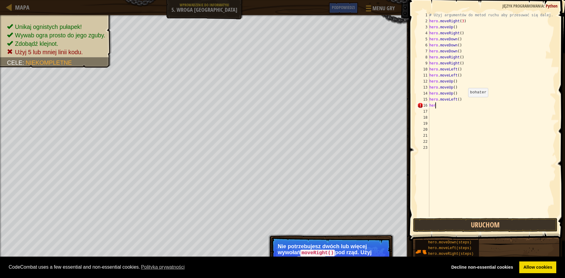
type textarea "h"
click at [366, 251] on p "Nie potrzebujesz dwóch lub więcej wywołań moveRight() pod rząd. Użyj metody mov…" at bounding box center [331, 255] width 107 height 24
drag, startPoint x: 366, startPoint y: 246, endPoint x: 357, endPoint y: 241, distance: 11.0
click at [357, 241] on p "Pomiń (esc) Dalej Nie potrzebujesz dwóch lub więcej wywołań moveRight() pod rzą…" at bounding box center [330, 260] width 119 height 46
click at [552, 267] on link "Allow cookies" at bounding box center [537, 267] width 37 height 12
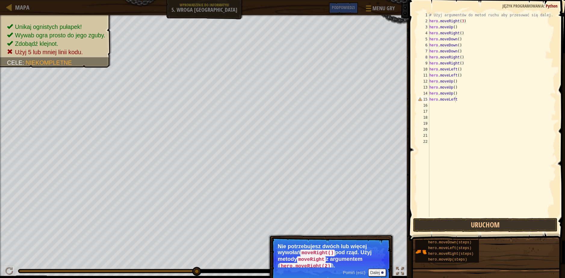
click at [460, 99] on div "# Użyj argumentów do metod ruchu aby przesuwać się dalej. hero . moveRight ( 3 …" at bounding box center [492, 120] width 128 height 217
type textarea "h"
click at [458, 96] on div "# Użyj argumentów do metod ruchu aby przesuwać się dalej. hero . moveRight ( 3 …" at bounding box center [492, 120] width 128 height 217
type textarea "h"
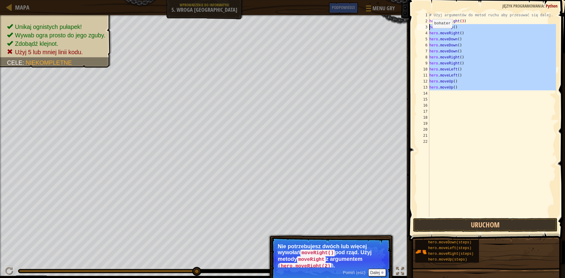
drag, startPoint x: 455, startPoint y: 94, endPoint x: 428, endPoint y: 27, distance: 71.4
click at [428, 27] on div "1 2 3 4 5 6 7 8 9 10 11 12 13 14 15 16 17 18 19 20 21 22 # Użyj argumentów do m…" at bounding box center [486, 114] width 140 height 205
type textarea "hero.moveUp() hero.moveRight()"
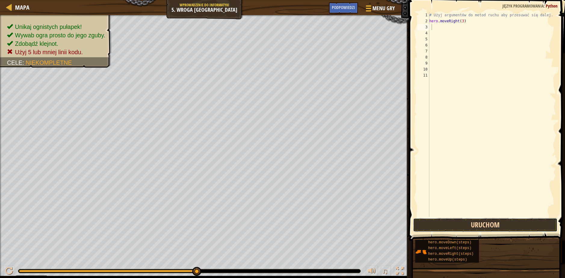
click at [451, 224] on button "Uruchom" at bounding box center [485, 225] width 144 height 14
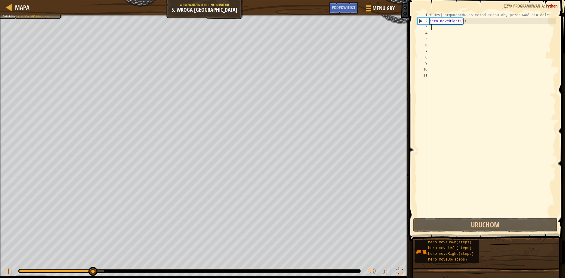
type textarea "h"
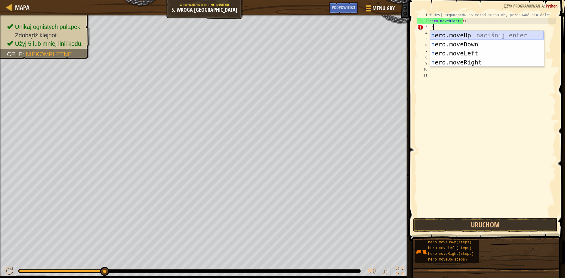
click at [460, 34] on div "h ero.moveUp naciśnij enter h ero.moveDown naciśnij enter h ero.moveLeft naciśn…" at bounding box center [487, 58] width 114 height 54
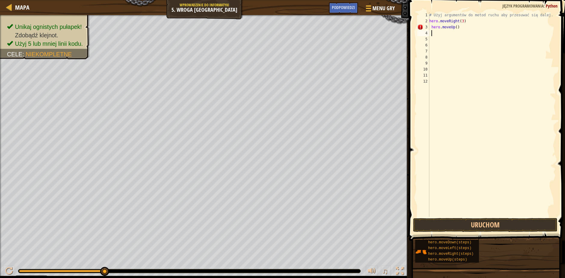
click at [459, 35] on div "# Użyj argumentów do metod ruchu aby przesuwać się dalej. hero . moveRight ( 3 …" at bounding box center [492, 120] width 128 height 217
type textarea "h"
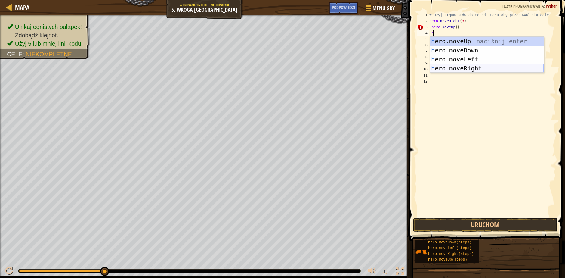
click at [488, 66] on div "h ero.moveUp naciśnij enter h ero.moveDown naciśnij enter h ero.moveLeft naciśn…" at bounding box center [487, 64] width 114 height 54
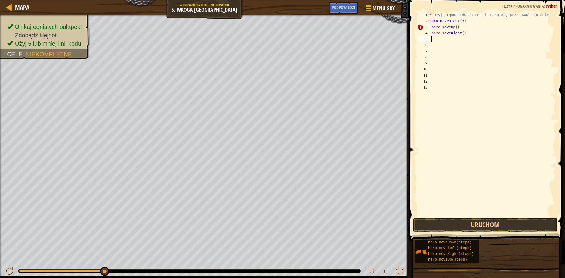
type textarea "h"
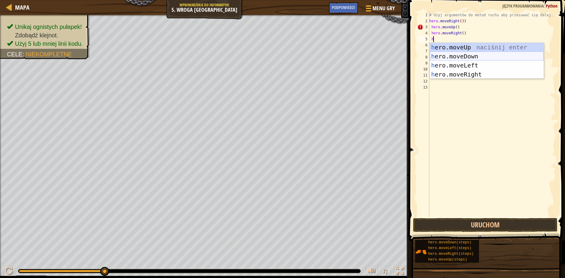
click at [472, 55] on div "h ero.moveUp naciśnij enter h ero.moveDown naciśnij enter h ero.moveLeft naciśn…" at bounding box center [487, 70] width 114 height 54
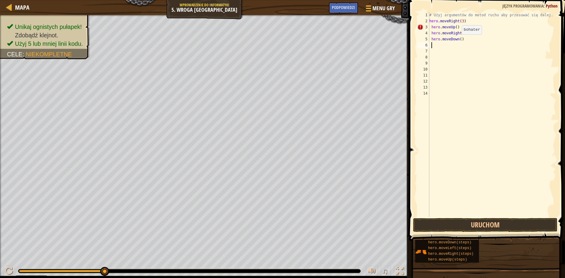
click at [459, 40] on div "# Użyj argumentów do metod ruchu aby przesuwać się dalej. hero . moveRight ( 3 …" at bounding box center [492, 120] width 128 height 217
type textarea "hero.moveDown(3)"
click at [452, 47] on div "# Użyj argumentów do metod ruchu aby przesuwać się dalej. hero . moveRight ( 3 …" at bounding box center [492, 120] width 128 height 217
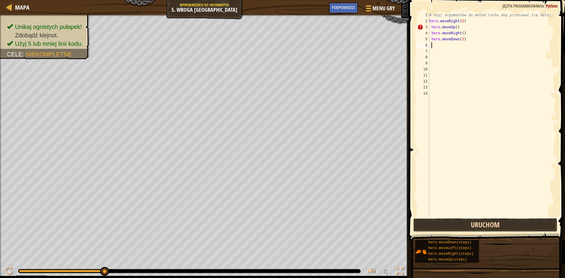
click at [470, 225] on button "Uruchom" at bounding box center [485, 225] width 144 height 14
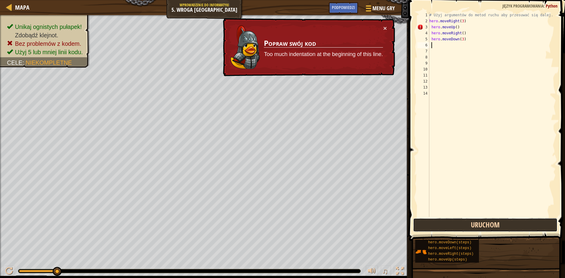
click at [474, 223] on button "Uruchom" at bounding box center [485, 225] width 144 height 14
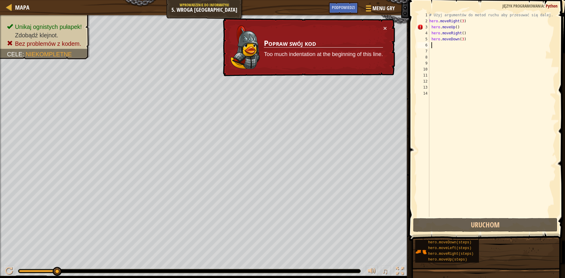
click at [474, 28] on div "# Użyj argumentów do metod ruchu aby przesuwać się dalej. hero . moveRight ( 3 …" at bounding box center [492, 120] width 128 height 217
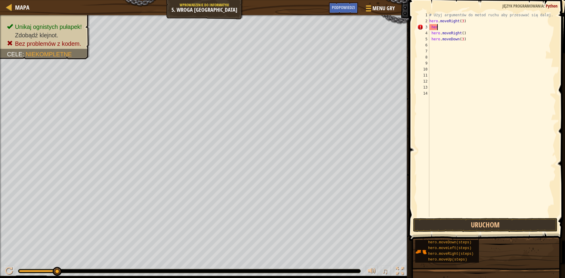
type textarea "h"
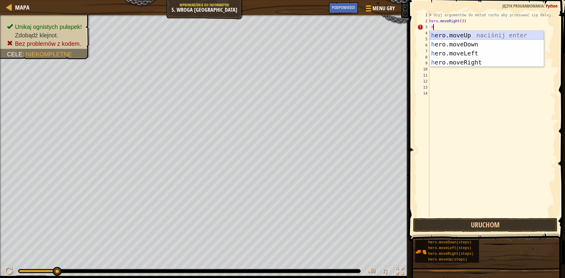
click at [474, 34] on div "h ero.moveUp naciśnij enter h ero.moveDown naciśnij enter h ero.moveLeft naciśn…" at bounding box center [487, 58] width 114 height 54
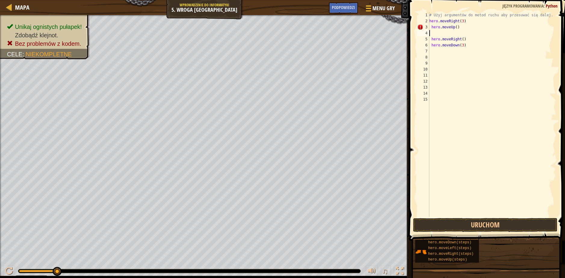
click at [431, 39] on div "# Użyj argumentów do metod ruchu aby przesuwać się dalej. hero . moveRight ( 3 …" at bounding box center [492, 120] width 128 height 217
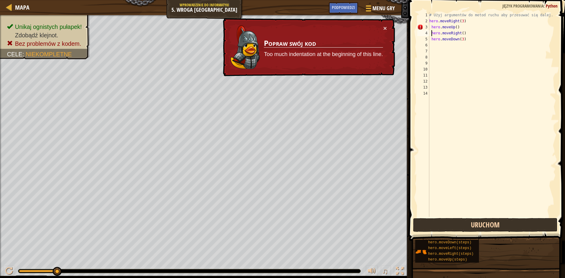
type textarea "hero.moveRight()"
click at [485, 225] on button "Uruchom" at bounding box center [485, 225] width 144 height 14
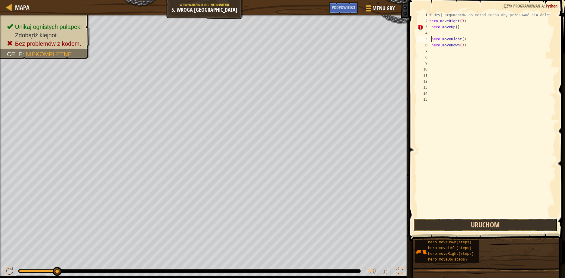
click at [482, 222] on button "Uruchom" at bounding box center [485, 225] width 144 height 14
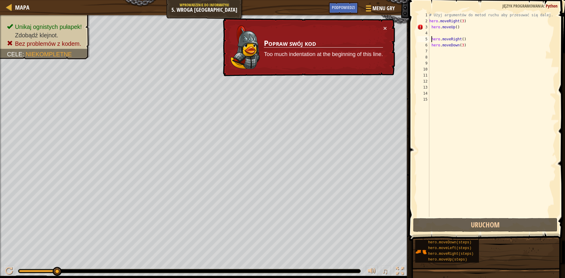
click at [435, 33] on div "# Użyj argumentów do metod ruchu aby przesuwać się dalej. hero . moveRight ( 3 …" at bounding box center [492, 120] width 128 height 217
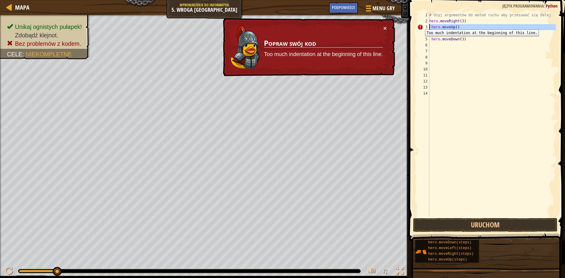
click at [421, 25] on div "3" at bounding box center [423, 27] width 12 height 6
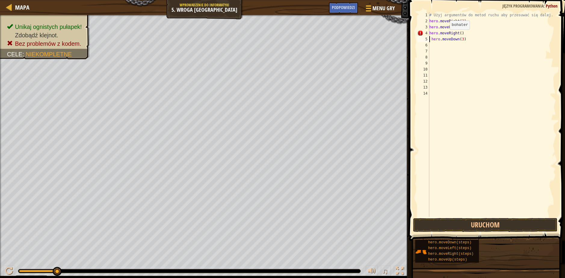
type textarea "hero.moveDown(3)"
click at [454, 59] on div "# Użyj argumentów do metod ruchu aby przesuwać się dalej. hero . moveRight ( 3 …" at bounding box center [492, 120] width 128 height 217
drag, startPoint x: 460, startPoint y: 221, endPoint x: 460, endPoint y: 227, distance: 6.3
click at [460, 227] on button "Uruchom" at bounding box center [485, 225] width 144 height 14
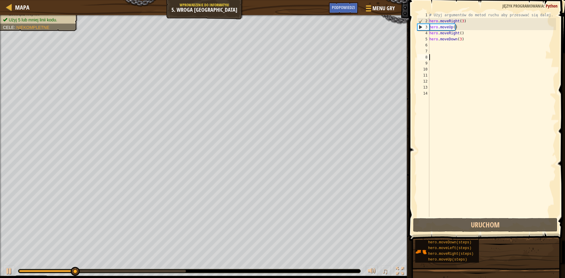
click at [457, 44] on div "# Użyj argumentów do metod ruchu aby przesuwać się dalej. hero . moveRight ( 3 …" at bounding box center [492, 120] width 128 height 217
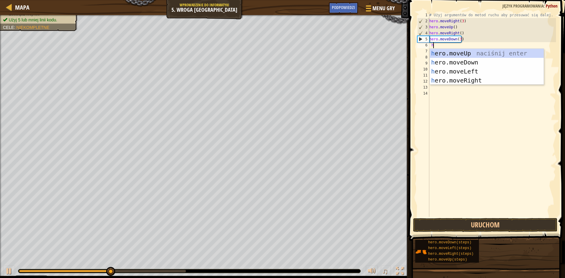
type textarea "he"
click at [450, 79] on div "he ro.moveUp naciśnij enter he ro.moveDown naciśnij enter he ro.moveLeft naciśn…" at bounding box center [487, 76] width 114 height 54
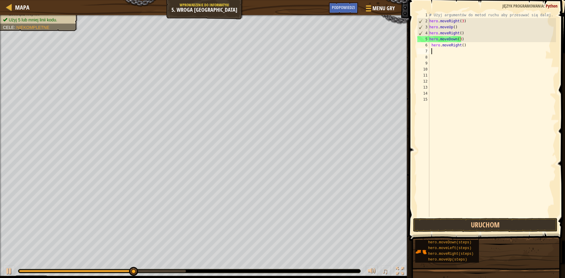
scroll to position [3, 0]
click at [461, 45] on div "# Użyj argumentów do metod ruchu aby przesuwać się dalej. hero . moveRight ( 3 …" at bounding box center [492, 120] width 128 height 217
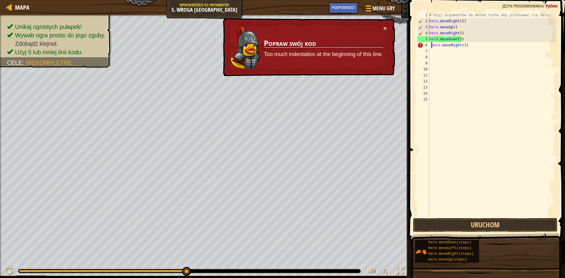
click at [430, 45] on div "# Użyj argumentów do metod ruchu aby przesuwać się dalej. hero . moveRight ( 3 …" at bounding box center [492, 120] width 128 height 217
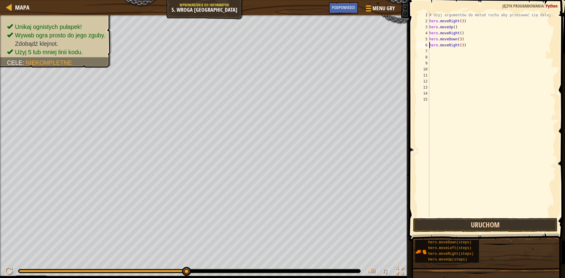
type textarea "hero.moveRight(3)"
click at [456, 225] on button "Uruchom" at bounding box center [485, 225] width 144 height 14
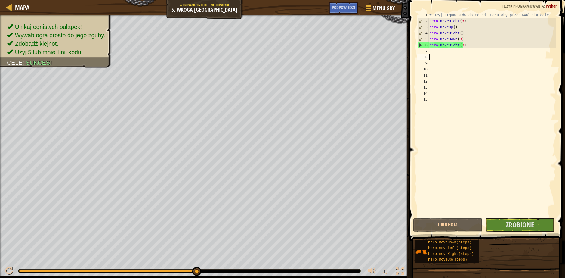
click at [459, 56] on div "# Użyj argumentów do metod ruchu aby przesuwać się dalej. hero . moveRight ( 3 …" at bounding box center [492, 120] width 128 height 217
click at [452, 55] on div "# Użyj argumentów do metod ruchu aby przesuwać się dalej. hero . moveRight ( 3 …" at bounding box center [492, 120] width 128 height 217
click at [452, 53] on div "# Użyj argumentów do metod ruchu aby przesuwać się dalej. hero . moveRight ( 3 …" at bounding box center [492, 120] width 128 height 217
type textarea "h"
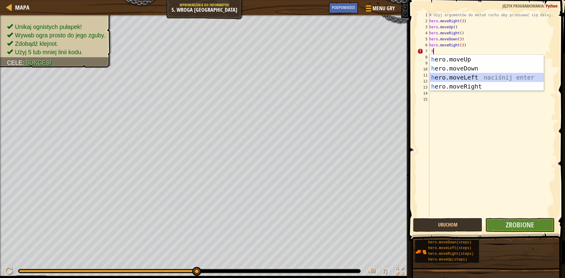
click at [459, 78] on div "h ero.moveUp naciśnij enter h ero.moveDown naciśnij enter h ero.moveLeft naciśn…" at bounding box center [487, 82] width 114 height 54
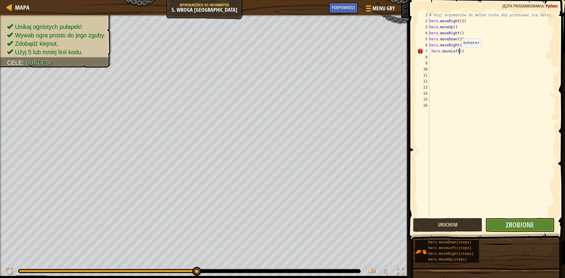
click at [459, 54] on div "# Użyj argumentów do metod ruchu aby przesuwać się dalej. hero . moveRight ( 3 …" at bounding box center [492, 120] width 128 height 217
type textarea ")"
click at [514, 229] on span "Zrobione" at bounding box center [520, 225] width 28 height 10
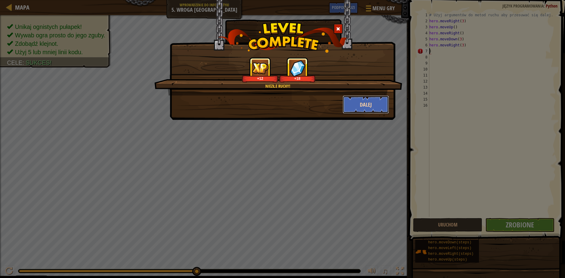
click at [365, 107] on button "Dalej" at bounding box center [366, 104] width 47 height 18
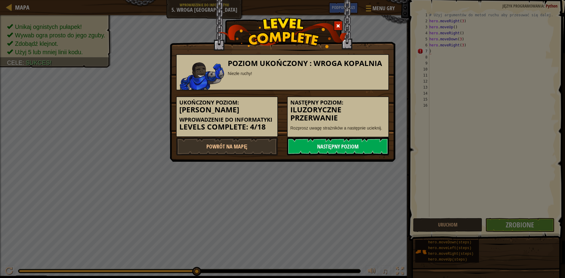
click at [355, 147] on link "Następny poziom" at bounding box center [338, 146] width 102 height 18
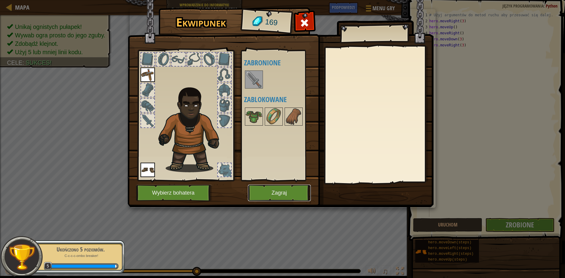
click at [277, 190] on button "Zagraj" at bounding box center [279, 192] width 63 height 17
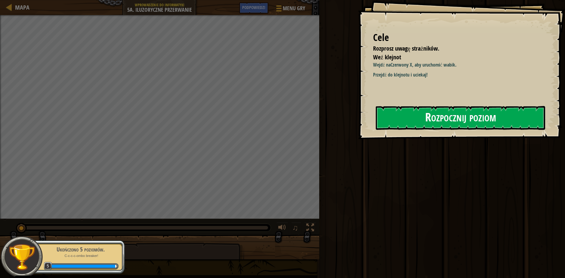
click at [435, 120] on button "Rozpocznij poziom" at bounding box center [460, 118] width 169 height 24
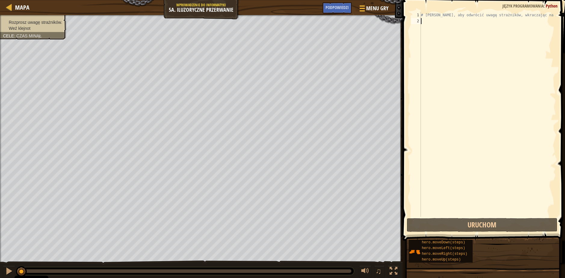
type textarea "h"
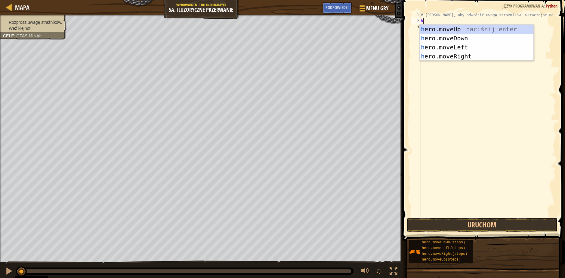
scroll to position [3, 0]
click at [470, 55] on div "h ero.moveUp naciśnij enter h ero.moveDown naciśnij enter h ero.moveLeft naciśn…" at bounding box center [477, 52] width 114 height 54
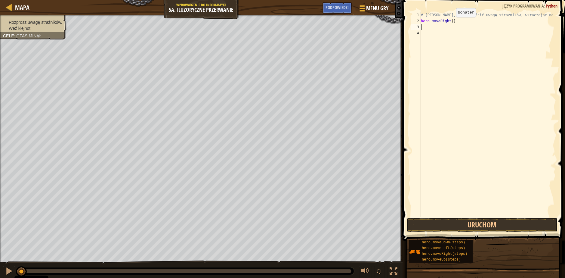
click at [451, 23] on div "# [PERSON_NAME], aby odwrócić uwagę strażników, wkraczając na X. hero . moveRig…" at bounding box center [488, 120] width 136 height 217
click at [461, 224] on button "Uruchom" at bounding box center [482, 225] width 151 height 14
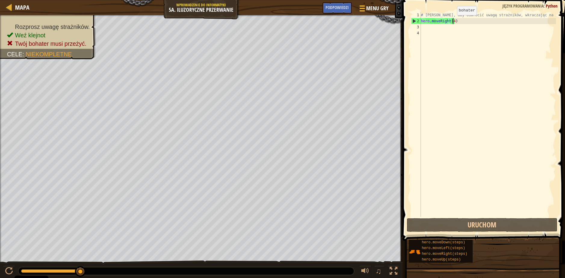
click at [452, 21] on div "# [PERSON_NAME], aby odwrócić uwagę strażników, wkraczając na X. hero . moveRig…" at bounding box center [488, 120] width 136 height 217
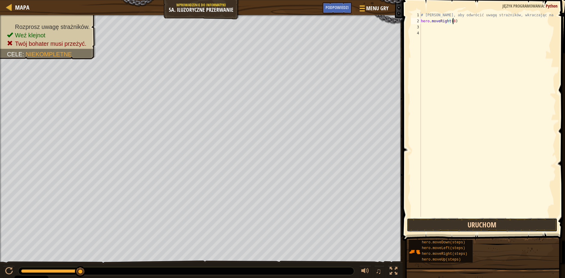
click at [466, 224] on button "Uruchom" at bounding box center [482, 225] width 151 height 14
click at [442, 226] on button "Uruchom" at bounding box center [482, 225] width 151 height 14
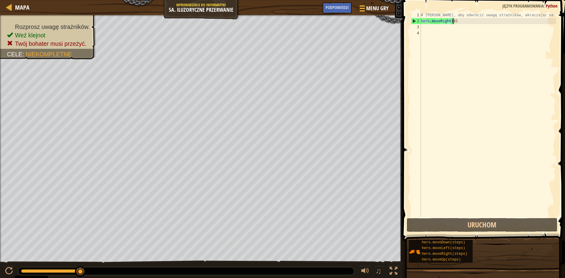
type textarea "hero.moveRight()"
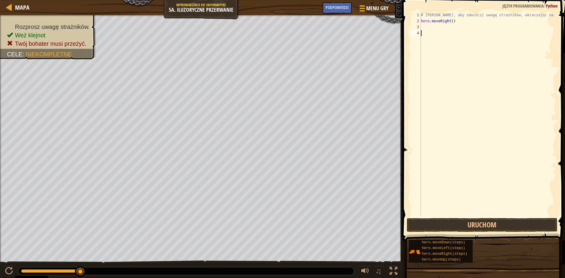
click at [450, 30] on div "# [PERSON_NAME], aby odwrócić uwagę strażników, wkraczając na X. hero . moveRig…" at bounding box center [488, 120] width 136 height 217
click at [449, 27] on div "# [PERSON_NAME], aby odwrócić uwagę strażników, wkraczając na X. hero . moveRig…" at bounding box center [488, 120] width 136 height 217
type textarea "h"
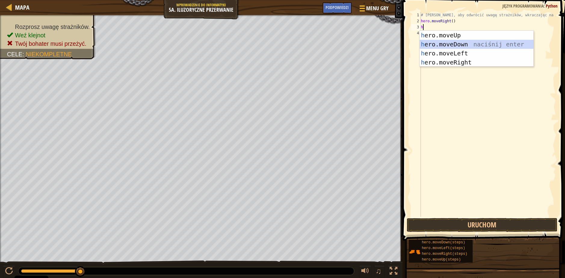
click at [453, 43] on div "h ero.moveUp naciśnij enter h ero.moveDown naciśnij enter h ero.moveLeft naciśn…" at bounding box center [477, 58] width 114 height 54
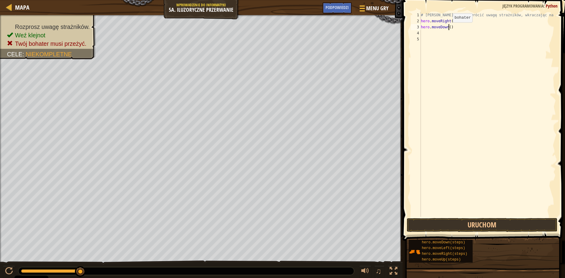
click at [448, 28] on div "# [PERSON_NAME], aby odwrócić uwagę strażników, wkraczając na X. hero . moveRig…" at bounding box center [488, 120] width 136 height 217
type textarea "hero.moveDown(3)"
click at [482, 221] on button "Uruchom" at bounding box center [482, 225] width 151 height 14
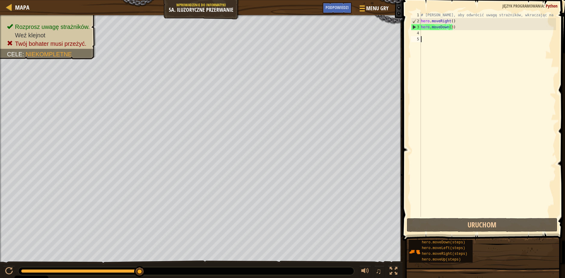
click at [433, 36] on div "# [PERSON_NAME], aby odwrócić uwagę strażników, wkraczając na X. hero . moveRig…" at bounding box center [488, 120] width 136 height 217
click at [433, 34] on div "# [PERSON_NAME], aby odwrócić uwagę strażników, wkraczając na X. hero . moveRig…" at bounding box center [488, 120] width 136 height 217
type textarea "h"
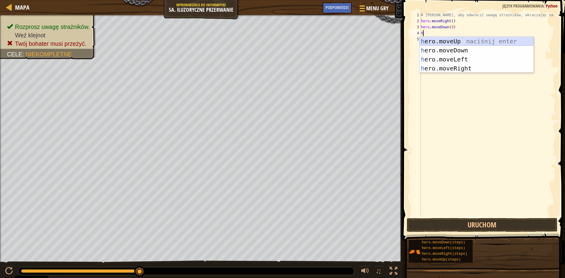
click at [465, 41] on div "h ero.moveUp naciśnij enter h ero.moveDown naciśnij enter h ero.moveLeft naciśn…" at bounding box center [477, 64] width 114 height 54
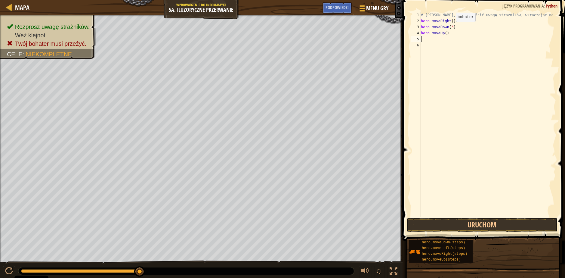
click at [451, 28] on div "# [PERSON_NAME], aby odwrócić uwagę strażników, wkraczając na X. hero . moveRig…" at bounding box center [488, 120] width 136 height 217
click at [450, 33] on div "# [PERSON_NAME], aby odwrócić uwagę strażników, wkraczając na X. hero . moveRig…" at bounding box center [488, 120] width 136 height 217
type textarea "h"
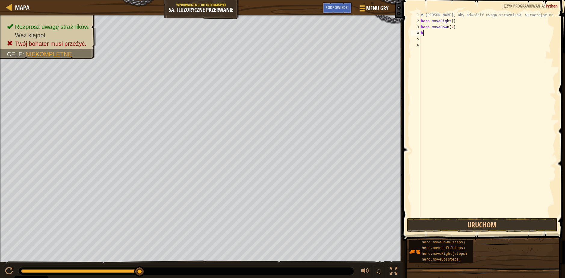
scroll to position [3, 0]
click at [456, 224] on button "Uruchom" at bounding box center [482, 225] width 151 height 14
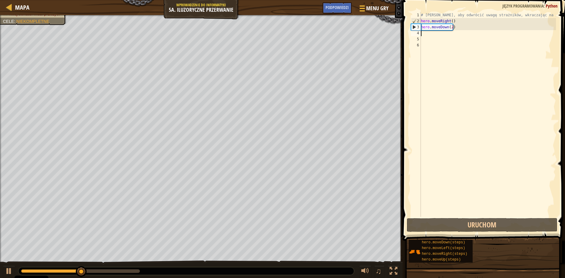
click at [457, 36] on div "# [PERSON_NAME], aby odwrócić uwagę strażników, wkraczając na X. hero . moveRig…" at bounding box center [488, 120] width 136 height 217
type textarea "h"
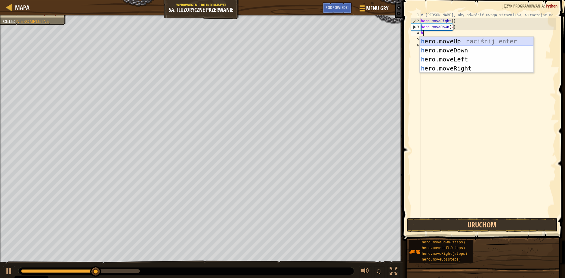
click at [458, 42] on div "h ero.moveUp naciśnij enter h ero.moveDown naciśnij enter h ero.moveLeft naciśn…" at bounding box center [477, 64] width 114 height 54
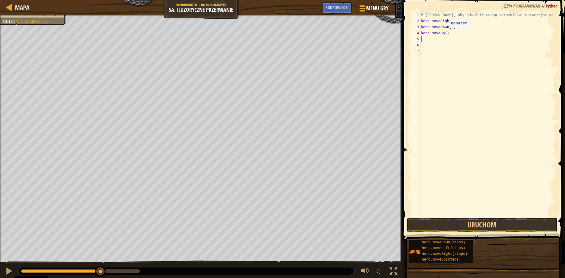
click at [444, 34] on div "# [PERSON_NAME], aby odwrócić uwagę strażników, wkraczając na X. hero . moveRig…" at bounding box center [488, 120] width 136 height 217
type textarea "hero.moveUp(2)"
click at [431, 42] on div "# [PERSON_NAME], aby odwrócić uwagę strażników, wkraczając na X. hero . moveRig…" at bounding box center [488, 120] width 136 height 217
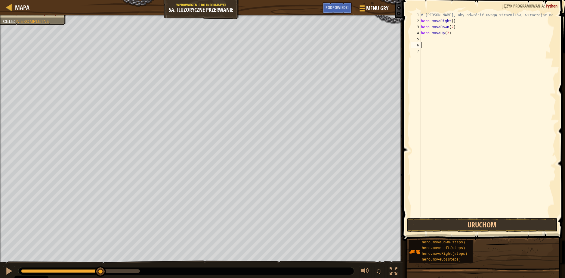
click at [430, 38] on div "# [PERSON_NAME], aby odwrócić uwagę strażników, wkraczając na X. hero . moveRig…" at bounding box center [488, 120] width 136 height 217
type textarea "h"
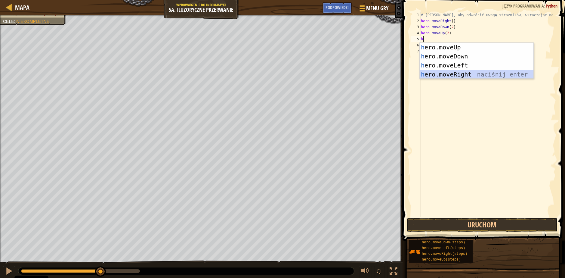
click at [448, 73] on div "h ero.moveUp naciśnij enter h ero.moveDown naciśnij enter h ero.moveLeft naciśn…" at bounding box center [477, 70] width 114 height 54
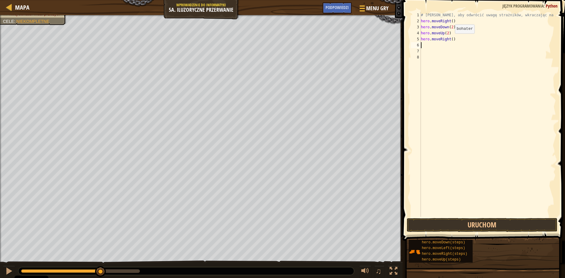
click at [450, 39] on div "# [PERSON_NAME], aby odwrócić uwagę strażników, wkraczając na X. hero . moveRig…" at bounding box center [488, 120] width 136 height 217
type textarea "hero.moveRight(3)"
click at [454, 224] on button "Uruchom" at bounding box center [482, 225] width 151 height 14
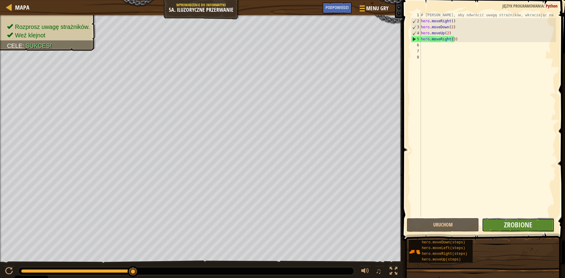
click at [539, 220] on button "Zrobione" at bounding box center [518, 225] width 72 height 14
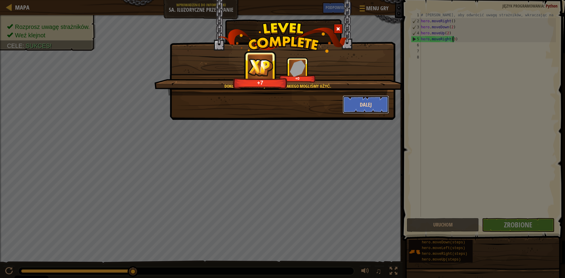
click at [356, 101] on button "Dalej" at bounding box center [366, 104] width 47 height 18
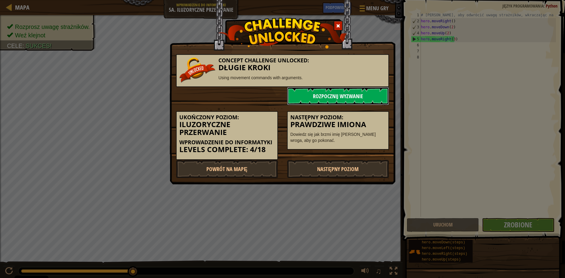
click at [341, 98] on link "Rozpocznij wyzwanie" at bounding box center [338, 96] width 102 height 18
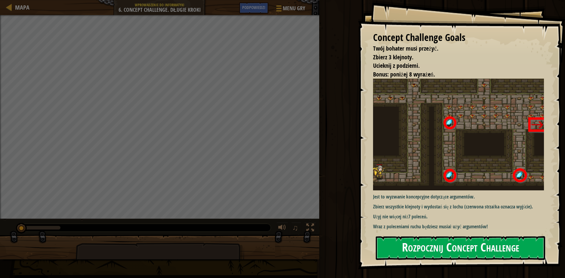
click at [434, 250] on button "Rozpocznij Concept Challenge" at bounding box center [460, 248] width 169 height 24
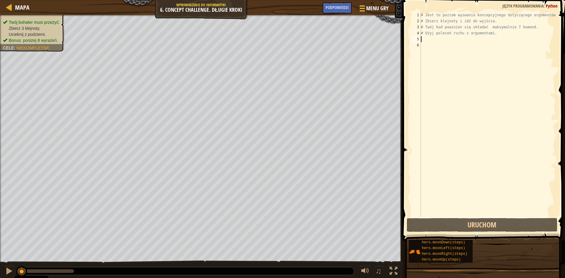
click at [431, 40] on div "# Jest to poziom wyzwania koncepcyjnego dotyczącego argumentów. # Zbierz klejno…" at bounding box center [488, 120] width 136 height 217
type textarea "h"
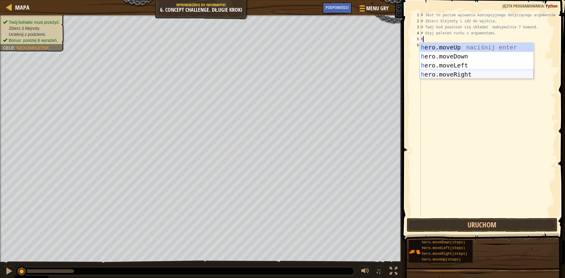
click at [446, 75] on div "h ero.moveUp naciśnij enter h ero.moveDown naciśnij enter h ero.moveLeft naciśn…" at bounding box center [477, 70] width 114 height 54
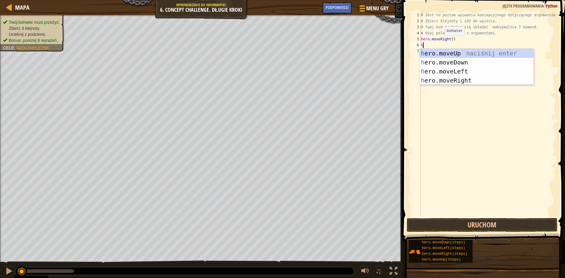
type textarea "h"
click at [485, 53] on div "h ero.moveUp naciśnij enter h ero.moveDown naciśnij enter h ero.moveLeft naciśn…" at bounding box center [477, 76] width 114 height 54
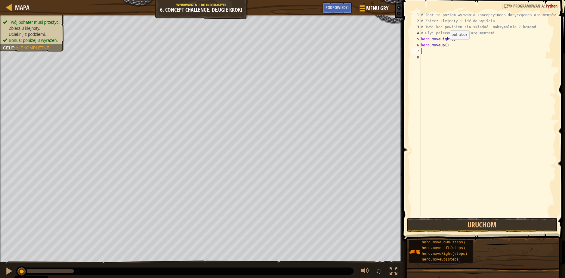
click at [445, 45] on div "# Jest to poziom wyzwania koncepcyjnego dotyczącego argumentów. # Zbierz klejno…" at bounding box center [488, 120] width 136 height 217
type textarea "hero.moveUp(3)"
click at [444, 51] on div "# Jest to poziom wyzwania koncepcyjnego dotyczącego argumentów. # Zbierz klejno…" at bounding box center [488, 120] width 136 height 217
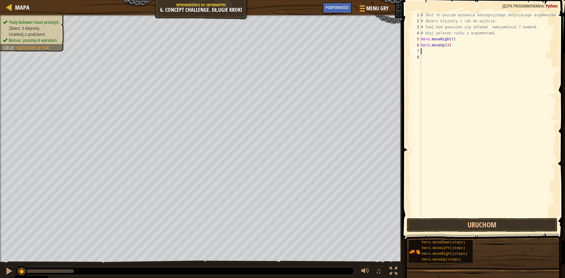
type textarea "h"
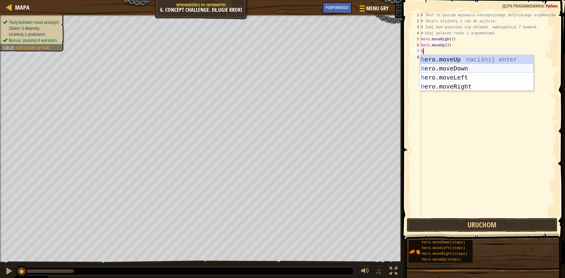
click at [462, 70] on div "h ero.moveUp naciśnij enter h ero.moveDown naciśnij enter h ero.moveLeft naciśn…" at bounding box center [477, 82] width 114 height 54
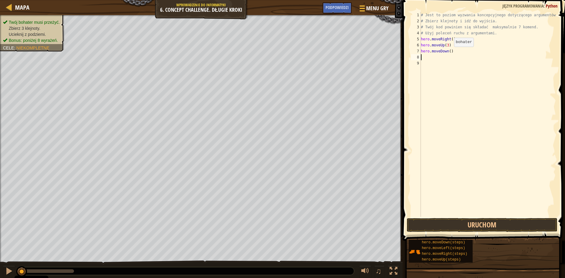
click at [449, 53] on div "# Jest to poziom wyzwania koncepcyjnego dotyczącego argumentów. # Zbierz klejno…" at bounding box center [488, 120] width 136 height 217
type textarea "hero.moveDown(1)"
click at [435, 59] on div "# Jest to poziom wyzwania koncepcyjnego dotyczącego argumentów. # Zbierz klejno…" at bounding box center [488, 120] width 136 height 217
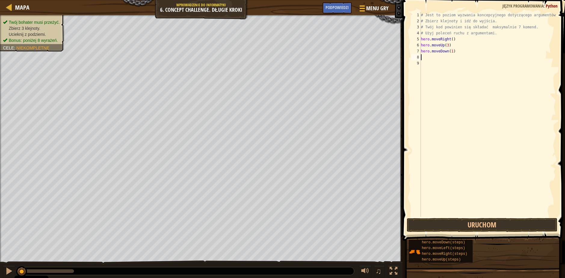
type textarea "h"
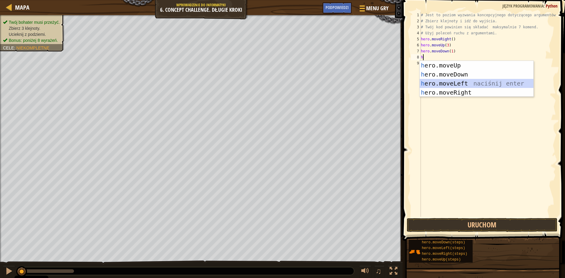
click at [439, 83] on div "h ero.moveUp naciśnij enter h ero.moveDown naciśnij enter h ero.moveLeft naciśn…" at bounding box center [477, 88] width 114 height 54
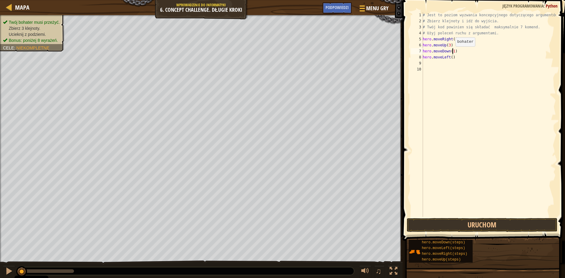
click at [452, 52] on div "# Jest to poziom wyzwania koncepcyjnego dotyczącego argumentów. # Zbierz klejno…" at bounding box center [489, 120] width 134 height 217
click at [453, 223] on button "Uruchom" at bounding box center [482, 225] width 151 height 14
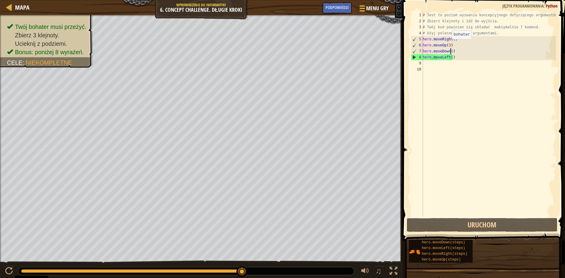
click at [449, 45] on div "# Jest to poziom wyzwania koncepcyjnego dotyczącego argumentów. # Zbierz klejno…" at bounding box center [489, 120] width 134 height 217
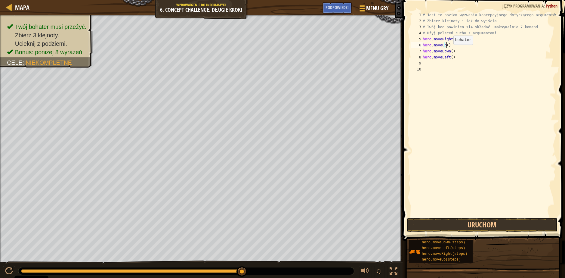
scroll to position [3, 2]
click at [453, 51] on div "# Jest to poziom wyzwania koncepcyjnego dotyczącego argumentów. # Zbierz klejno…" at bounding box center [489, 120] width 134 height 217
type textarea "h"
type textarea "r"
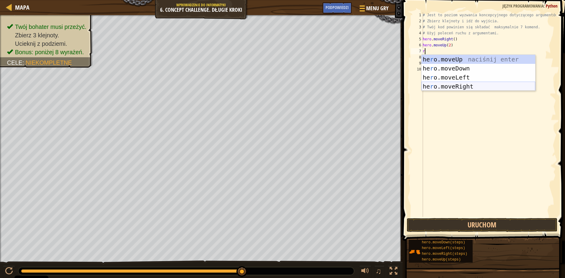
click at [462, 85] on div "he r o.moveUp naciśnij enter he r o.moveDown naciśnij enter he r o.moveLeft nac…" at bounding box center [479, 82] width 114 height 54
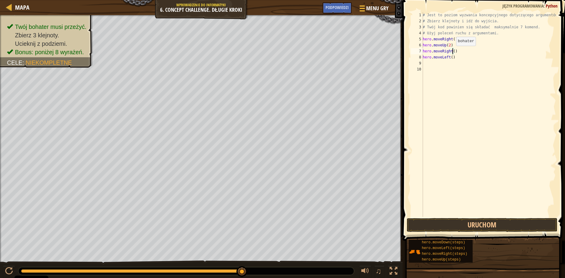
click at [453, 52] on div "# Jest to poziom wyzwania koncepcyjnego dotyczącego argumentów. # Zbierz klejno…" at bounding box center [489, 120] width 134 height 217
click at [477, 226] on button "Uruchom" at bounding box center [482, 225] width 151 height 14
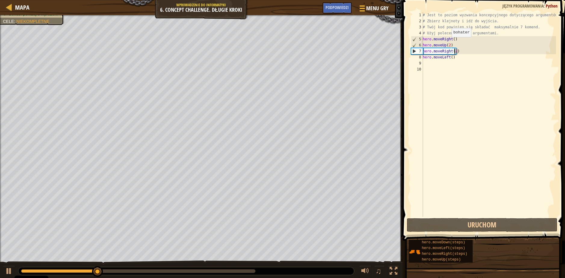
click at [448, 43] on div "# Jest to poziom wyzwania koncepcyjnego dotyczącego argumentów. # Zbierz klejno…" at bounding box center [489, 120] width 134 height 217
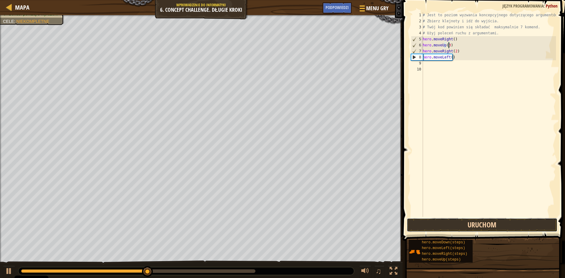
click at [467, 223] on button "Uruchom" at bounding box center [482, 225] width 151 height 14
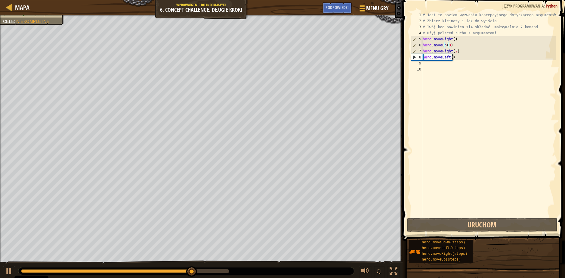
click at [454, 58] on div "# Jest to poziom wyzwania koncepcyjnego dotyczącego argumentów. # Zbierz klejno…" at bounding box center [489, 120] width 134 height 217
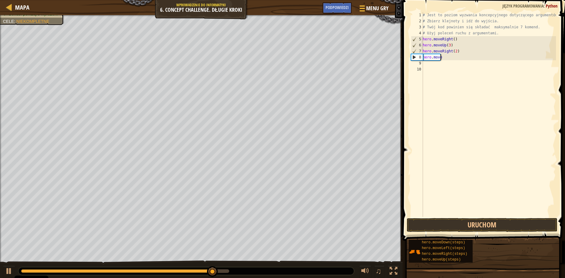
scroll to position [3, 0]
type textarea "h"
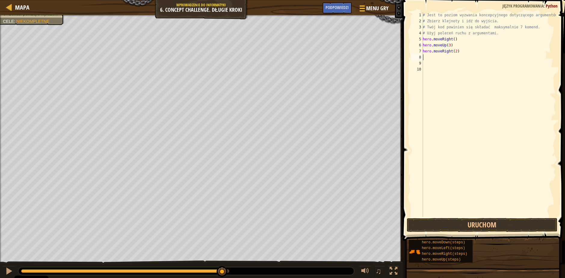
type textarea "h"
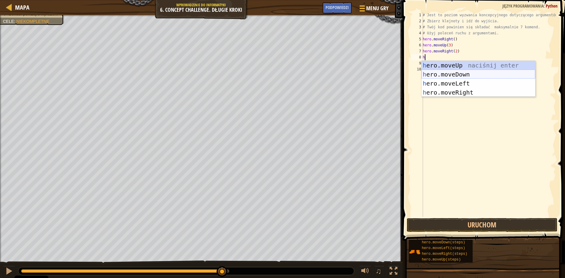
click at [458, 74] on div "h ero.moveUp naciśnij enter h ero.moveDown naciśnij enter h ero.moveLeft naciśn…" at bounding box center [479, 88] width 114 height 54
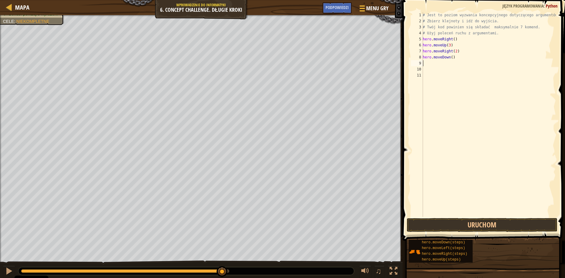
type textarea "h"
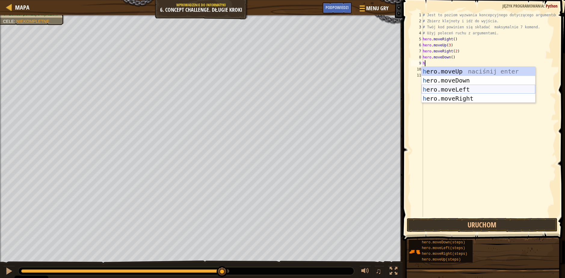
click at [445, 87] on div "h ero.moveUp naciśnij enter h ero.moveDown naciśnij enter h ero.moveLeft naciśn…" at bounding box center [479, 94] width 114 height 54
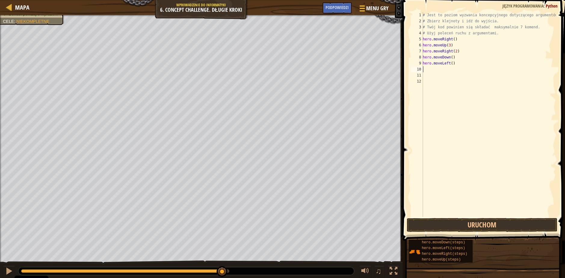
type textarea "h"
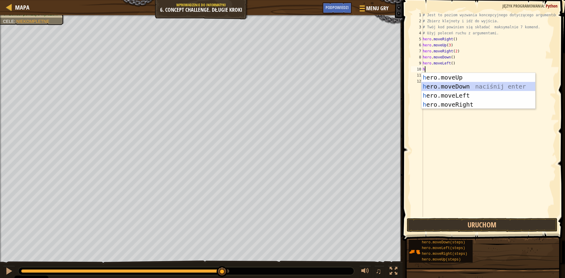
click at [439, 83] on div "h ero.moveUp naciśnij enter h ero.moveDown naciśnij enter h ero.moveLeft naciśn…" at bounding box center [479, 100] width 114 height 54
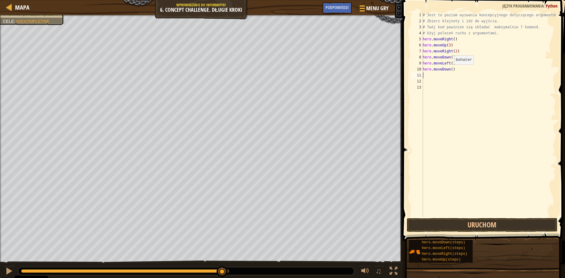
click at [451, 70] on div "# Jest to poziom wyzwania koncepcyjnego dotyczącego argumentów. # Zbierz klejno…" at bounding box center [489, 120] width 134 height 217
type textarea "hero.moveDown(2)"
click at [442, 76] on div "# Jest to poziom wyzwania koncepcyjnego dotyczącego argumentów. # Zbierz klejno…" at bounding box center [489, 120] width 134 height 217
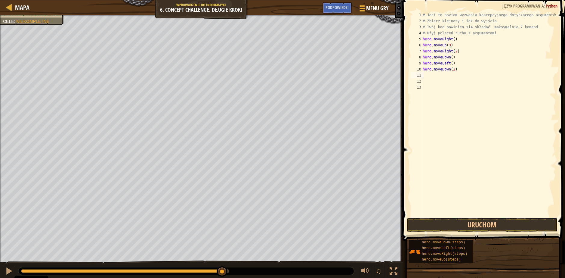
type textarea "h"
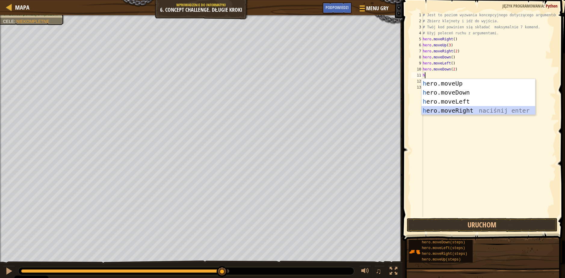
click at [449, 110] on div "h ero.moveUp naciśnij enter h ero.moveDown naciśnij enter h ero.moveLeft naciśn…" at bounding box center [479, 106] width 114 height 54
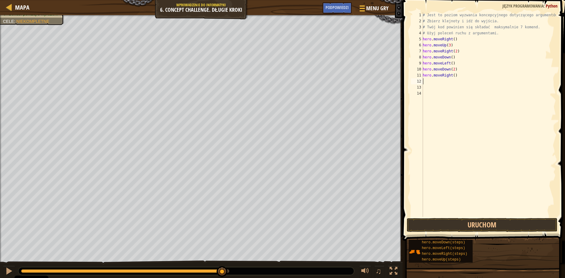
type textarea "h"
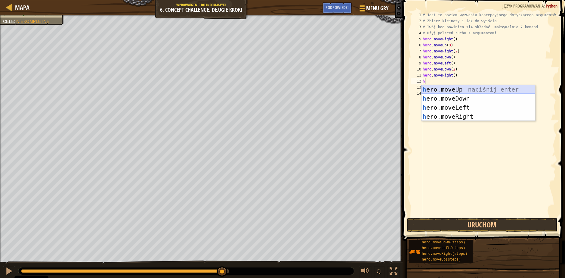
click at [487, 90] on div "h ero.moveUp naciśnij enter h ero.moveDown naciśnij enter h ero.moveLeft naciśn…" at bounding box center [479, 112] width 114 height 54
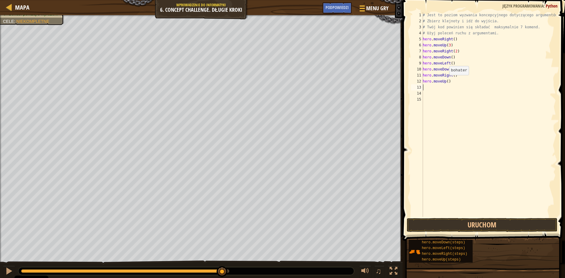
click at [446, 81] on div "# Jest to poziom wyzwania koncepcyjnego dotyczącego argumentów. # Zbierz klejno…" at bounding box center [489, 120] width 134 height 217
type textarea "hero.moveUp(2)"
click at [436, 86] on div "# Jest to poziom wyzwania koncepcyjnego dotyczącego argumentów. # Zbierz klejno…" at bounding box center [489, 120] width 134 height 217
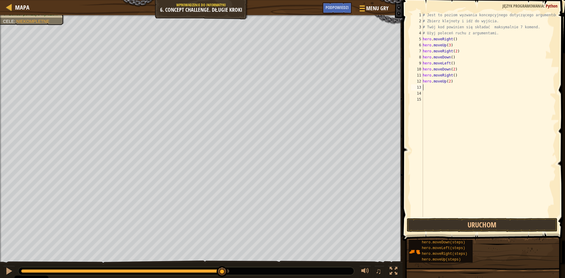
type textarea "h"
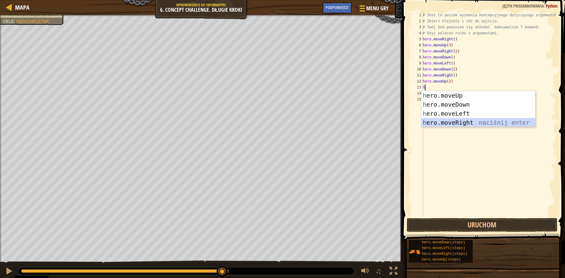
click at [469, 123] on div "h ero.moveUp naciśnij enter h ero.moveDown naciśnij enter h ero.moveLeft naciśn…" at bounding box center [479, 118] width 114 height 54
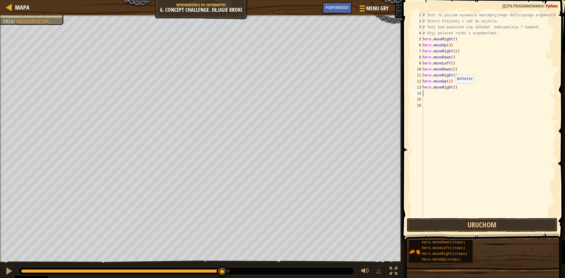
click at [452, 89] on div "# Jest to poziom wyzwania koncepcyjnego dotyczącego argumentów. # Zbierz klejno…" at bounding box center [489, 120] width 134 height 217
click at [461, 224] on button "Uruchom" at bounding box center [482, 225] width 151 height 14
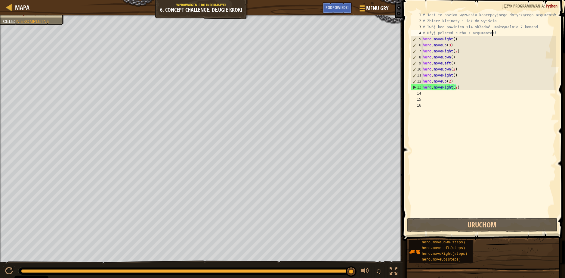
click at [510, 33] on div "# Jest to poziom wyzwania koncepcyjnego dotyczącego argumentów. # Zbierz klejno…" at bounding box center [489, 120] width 134 height 217
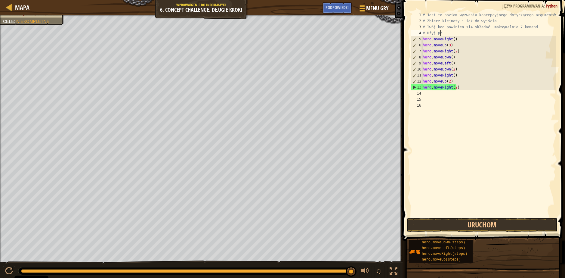
scroll to position [3, 0]
type textarea "#"
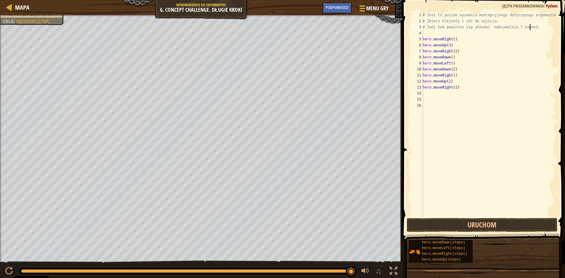
click at [531, 28] on div "# Jest to poziom wyzwania koncepcyjnego dotyczącego argumentów. # Zbierz klejno…" at bounding box center [489, 120] width 134 height 217
type textarea "#"
click at [497, 24] on div "# Jest to poziom wyzwania koncepcyjnego dotyczącego argumentów. # Zbierz klejno…" at bounding box center [489, 120] width 134 height 217
type textarea "#"
click at [550, 16] on div "# Jest to poziom wyzwania koncepcyjnego dotyczącego argumentów. hero . moveRigh…" at bounding box center [489, 120] width 134 height 217
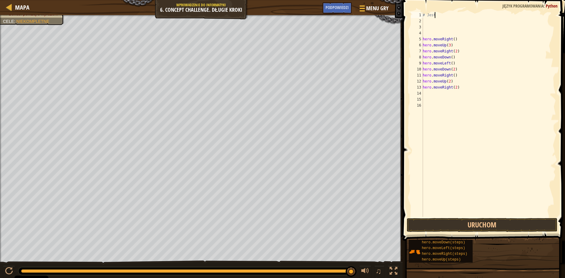
type textarea "#"
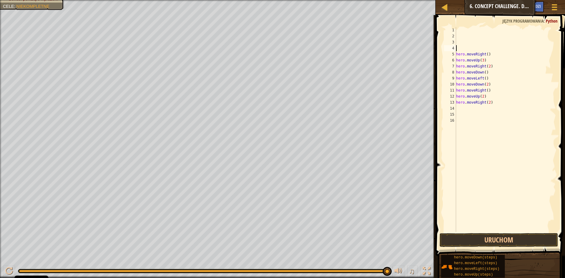
click at [463, 48] on div "hero . moveRight ( ) hero . moveUp ( 3 ) hero . moveRight ( 2 ) hero . moveDown…" at bounding box center [505, 135] width 101 height 217
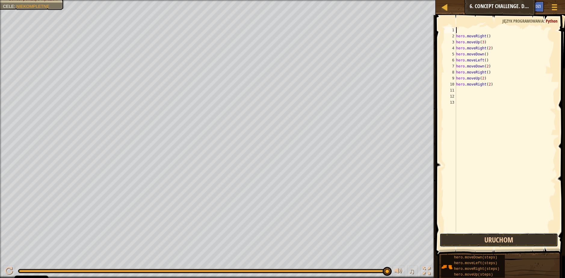
click at [470, 240] on button "Uruchom" at bounding box center [499, 240] width 119 height 14
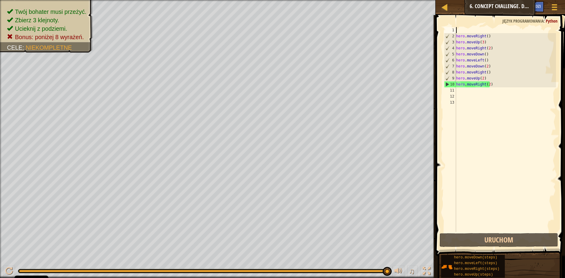
click at [497, 84] on div "hero . moveRight ( ) hero . moveUp ( 3 ) hero . moveRight ( 2 ) hero . moveDown…" at bounding box center [505, 135] width 101 height 217
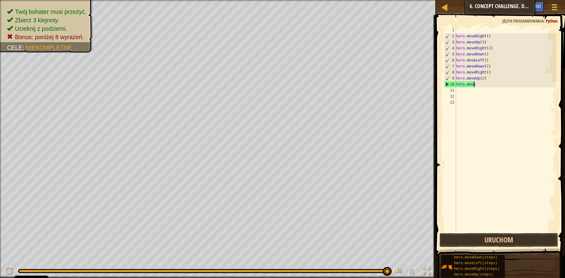
type textarea "h"
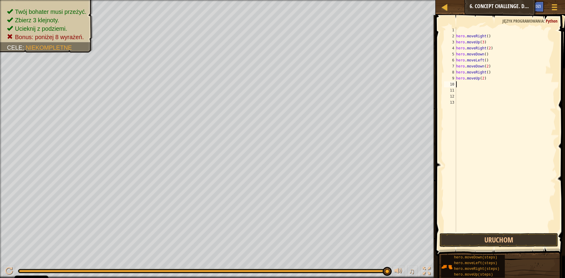
click at [492, 79] on div "hero . moveRight ( ) hero . moveUp ( 3 ) hero . moveRight ( 2 ) hero . moveDown…" at bounding box center [505, 135] width 101 height 217
type textarea "h"
click at [486, 75] on div "hero . moveRight ( ) hero . moveUp ( 3 ) hero . moveRight ( 2 ) hero . moveDown…" at bounding box center [505, 135] width 101 height 217
type textarea "hero.moveRight(2)"
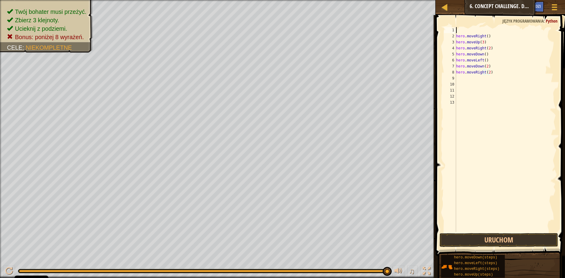
click at [463, 32] on div "hero . moveRight ( ) hero . moveUp ( 3 ) hero . moveRight ( 2 ) hero . moveDown…" at bounding box center [505, 135] width 101 height 217
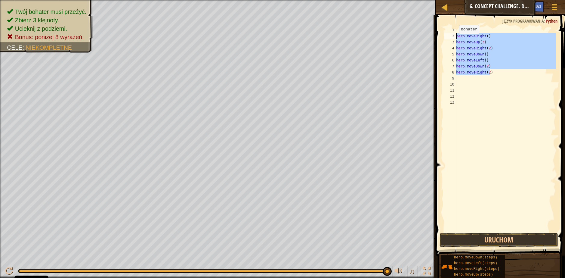
drag, startPoint x: 491, startPoint y: 72, endPoint x: 455, endPoint y: 39, distance: 49.4
click at [455, 39] on div "1 2 3 4 5 6 7 8 9 10 11 12 13 hero . moveRight ( ) hero . moveUp ( 3 ) hero . m…" at bounding box center [499, 129] width 113 height 205
paste textarea "Franek202513674225?"
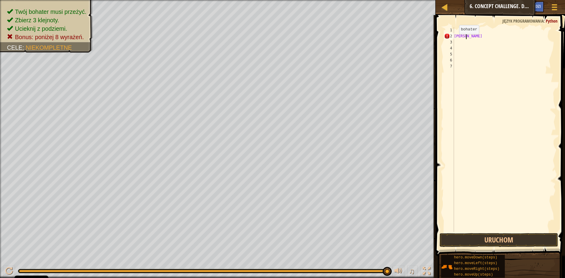
type textarea "F"
click at [456, 31] on div at bounding box center [504, 135] width 103 height 217
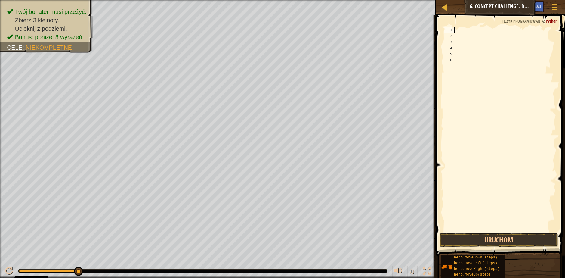
type textarea "h"
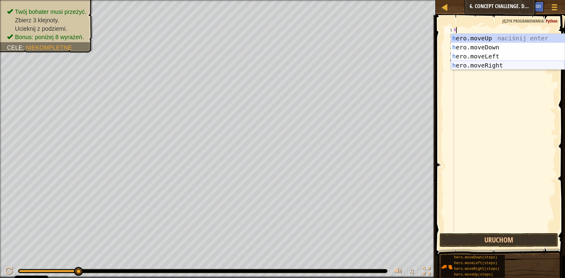
click at [466, 63] on div "h ero.moveUp naciśnij enter h ero.moveDown naciśnij enter h ero.moveLeft naciśn…" at bounding box center [508, 61] width 114 height 54
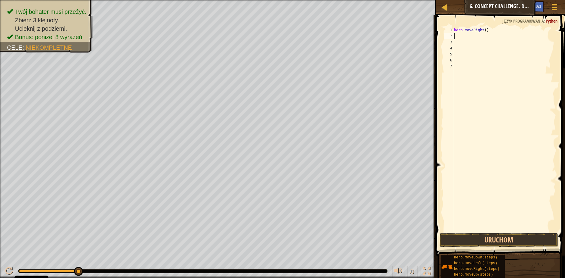
type textarea "h"
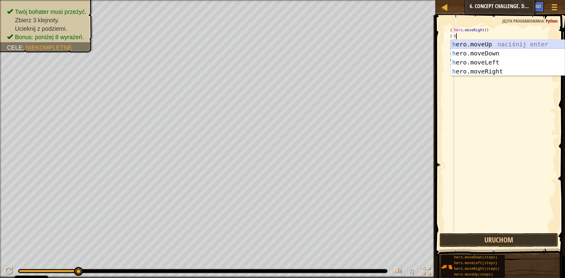
click at [478, 44] on div "h ero.moveUp naciśnij enter h ero.moveDown naciśnij enter h ero.moveLeft naciśn…" at bounding box center [508, 67] width 114 height 54
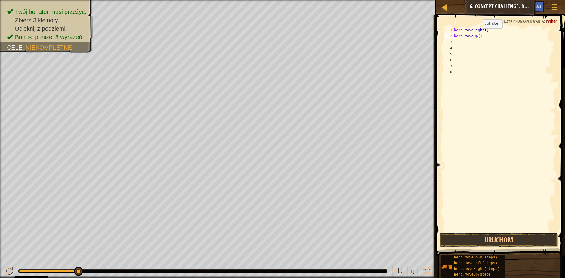
click at [478, 34] on div "hero . moveRight ( ) hero . moveUp ( )" at bounding box center [504, 135] width 103 height 217
type textarea "hero.moveUp(3)"
click at [459, 44] on div "hero . moveRight ( ) hero . moveUp ( 3 )" at bounding box center [504, 135] width 103 height 217
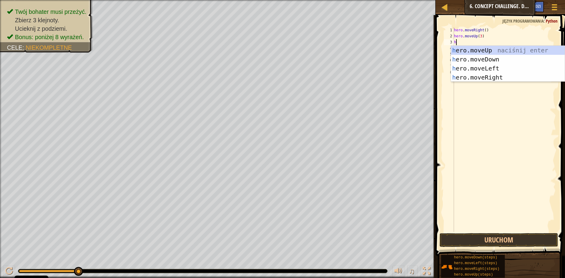
type textarea "h"
click at [499, 78] on div "h ero.moveUp naciśnij enter h ero.moveDown naciśnij enter h ero.moveLeft naciśn…" at bounding box center [508, 73] width 114 height 54
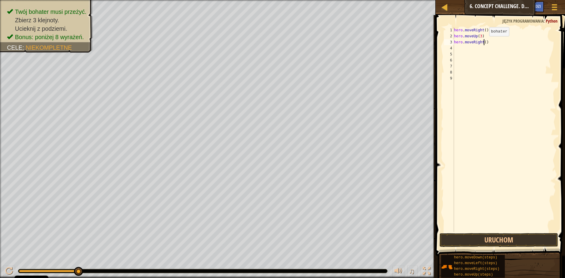
click at [484, 42] on div "hero . moveRight ( ) hero . moveUp ( 3 ) hero . moveRight ( )" at bounding box center [504, 135] width 103 height 217
type textarea "hero.moveRight(3)"
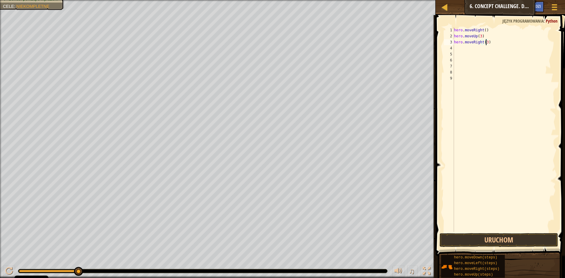
click at [458, 49] on div "hero . moveRight ( ) hero . moveUp ( 3 ) hero . moveRight ( 3 )" at bounding box center [504, 135] width 103 height 217
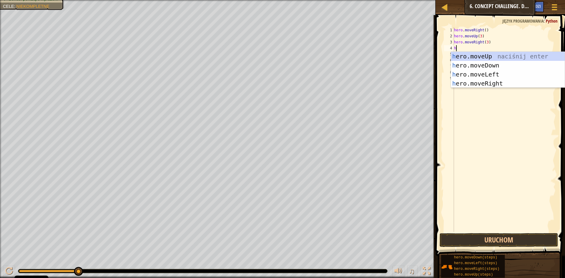
type textarea "hd"
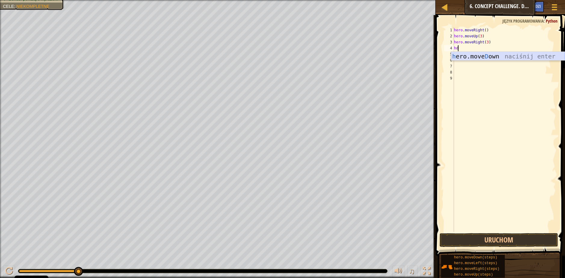
click at [479, 55] on div "h ero.move D own naciśnij enter" at bounding box center [508, 65] width 114 height 27
type textarea "h"
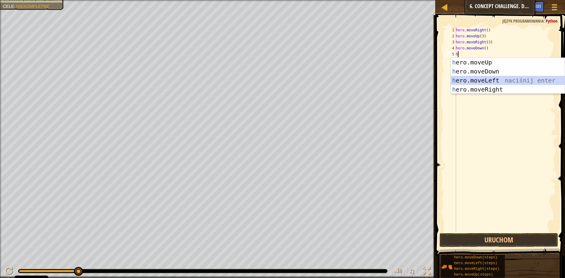
click at [468, 78] on div "h ero.moveUp naciśnij enter h ero.moveDown naciśnij enter h ero.moveLeft naciśn…" at bounding box center [508, 85] width 114 height 54
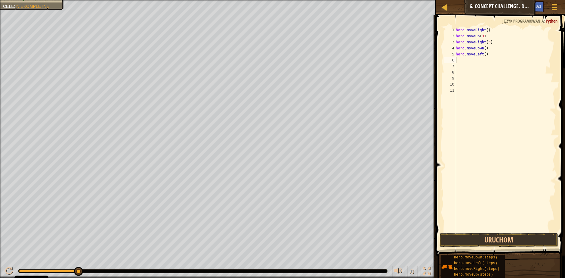
type textarea "h"
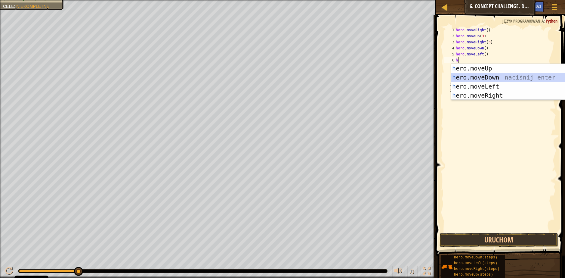
click at [480, 78] on div "h ero.moveUp naciśnij enter h ero.moveDown naciśnij enter h ero.moveLeft naciśn…" at bounding box center [508, 91] width 114 height 54
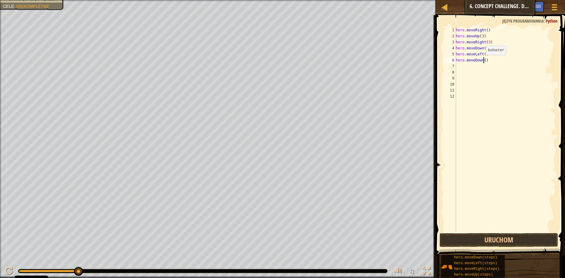
click at [483, 61] on div "hero . moveRight ( ) hero . moveUp ( 3 ) hero . moveRight ( 3 ) hero . moveDown…" at bounding box center [505, 135] width 101 height 217
type textarea "hero.moveDown(3)"
click at [468, 71] on div "hero . moveRight ( ) hero . moveUp ( 3 ) hero . moveRight ( 3 ) hero . moveDown…" at bounding box center [505, 135] width 101 height 217
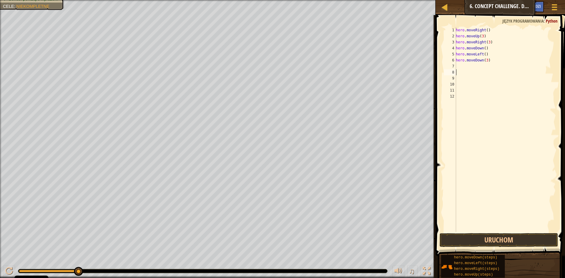
click at [469, 67] on div "hero . moveRight ( ) hero . moveUp ( 3 ) hero . moveRight ( 3 ) hero . moveDown…" at bounding box center [505, 135] width 101 height 217
type textarea "h"
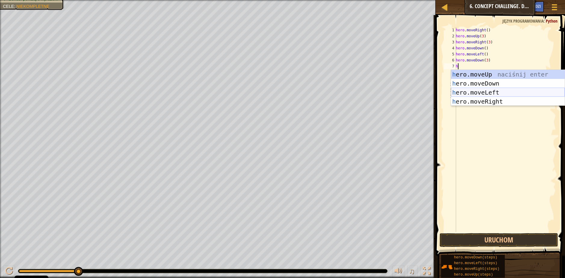
click at [495, 91] on div "h ero.moveUp naciśnij enter h ero.moveDown naciśnij enter h ero.moveLeft naciśn…" at bounding box center [508, 97] width 114 height 54
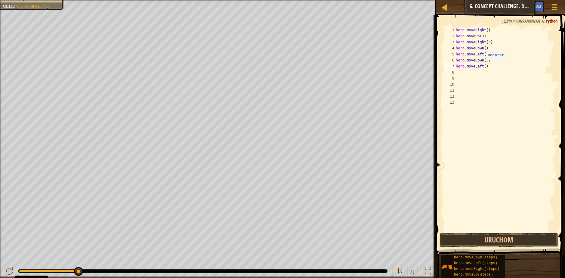
click at [483, 66] on div "hero . moveRight ( ) hero . moveUp ( 3 ) hero . moveRight ( 3 ) hero . moveDown…" at bounding box center [505, 135] width 101 height 217
click at [496, 239] on button "Uruchom" at bounding box center [499, 240] width 119 height 14
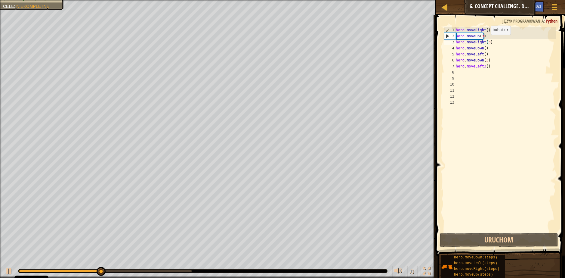
click at [487, 41] on div "hero . moveRight ( ) hero . moveUp ( 3 ) hero . moveRight ( 3 ) hero . moveDown…" at bounding box center [505, 135] width 101 height 217
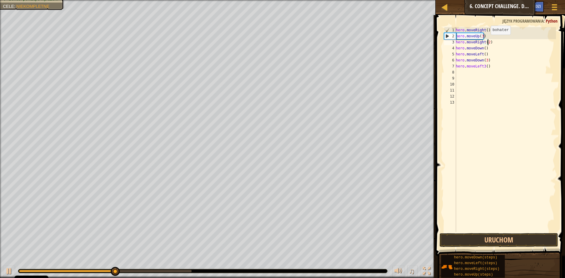
scroll to position [3, 2]
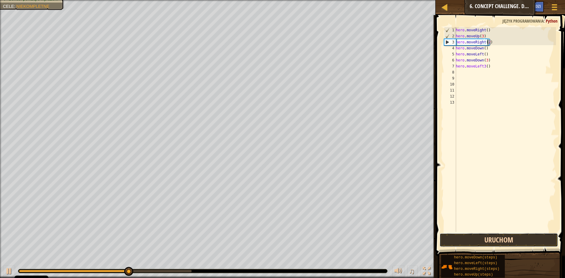
click at [503, 237] on button "Uruchom" at bounding box center [499, 240] width 119 height 14
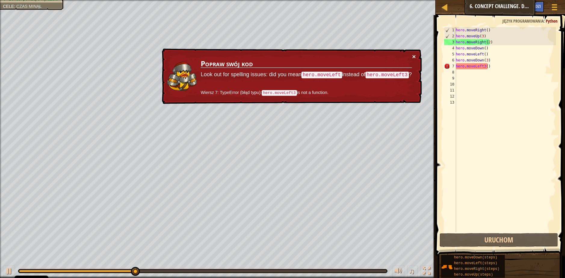
click at [412, 54] on button "×" at bounding box center [414, 56] width 4 height 6
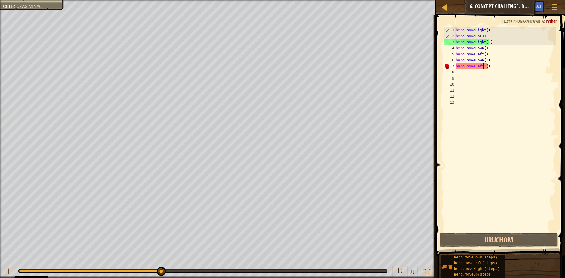
click at [484, 64] on div "hero . moveRight ( ) hero . moveUp ( 3 ) hero . moveRight ( 2 ) hero . moveDown…" at bounding box center [505, 135] width 101 height 217
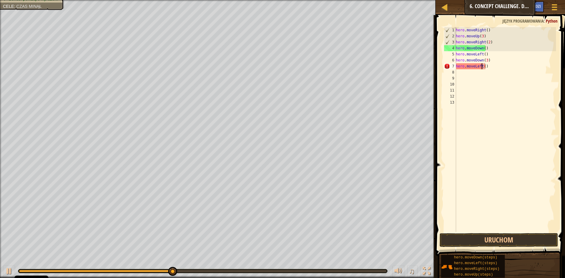
scroll to position [3, 2]
click at [482, 67] on div "hero . moveRight ( ) hero . moveUp ( 3 ) hero . moveRight ( 2 ) hero . moveDown…" at bounding box center [505, 135] width 101 height 217
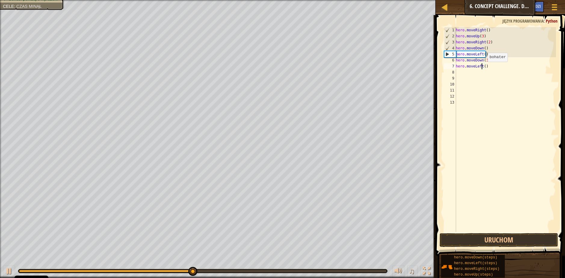
click at [484, 68] on div "hero . moveRight ( ) hero . moveUp ( 3 ) hero . moveRight ( 2 ) hero . moveDown…" at bounding box center [505, 135] width 101 height 217
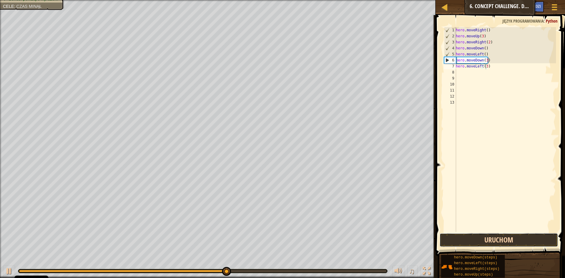
click at [512, 239] on button "Uruchom" at bounding box center [499, 240] width 119 height 14
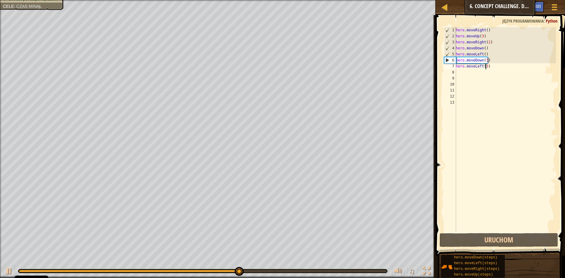
click at [488, 66] on div "hero . moveRight ( ) hero . moveUp ( 3 ) hero . moveRight ( 2 ) hero . moveDown…" at bounding box center [505, 135] width 101 height 217
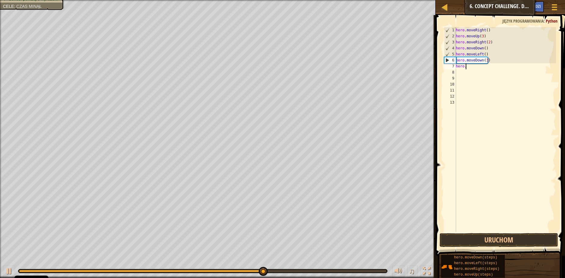
scroll to position [3, 0]
type textarea "h"
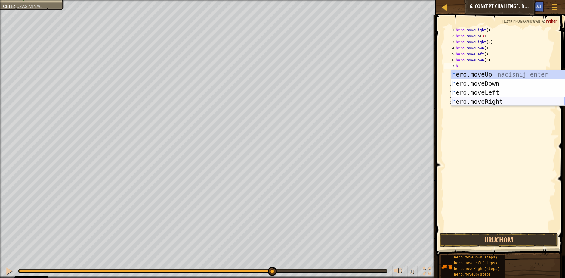
click at [497, 100] on div "h ero.moveUp naciśnij enter h ero.moveDown naciśnij enter h ero.moveLeft naciśn…" at bounding box center [508, 97] width 114 height 54
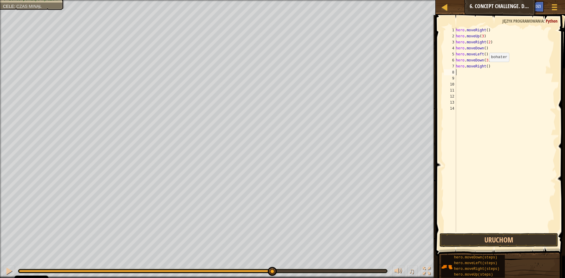
click at [486, 68] on div "hero . moveRight ( ) hero . moveUp ( 3 ) hero . moveRight ( 2 ) hero . moveDown…" at bounding box center [505, 135] width 101 height 217
click at [475, 241] on button "Uruchom" at bounding box center [499, 240] width 119 height 14
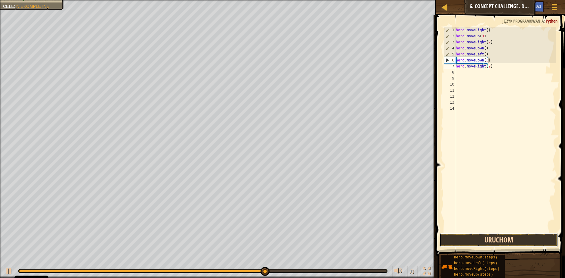
click at [530, 238] on button "Uruchom" at bounding box center [499, 240] width 119 height 14
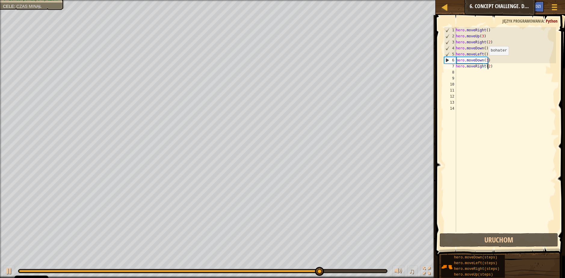
click at [486, 61] on div "hero . moveRight ( ) hero . moveUp ( 3 ) hero . moveRight ( 2 ) hero . moveDown…" at bounding box center [505, 135] width 101 height 217
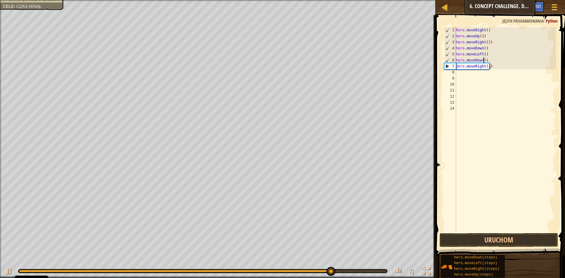
scroll to position [3, 2]
type textarea "hero.moveDown(2)"
click at [487, 240] on button "Uruchom" at bounding box center [499, 240] width 119 height 14
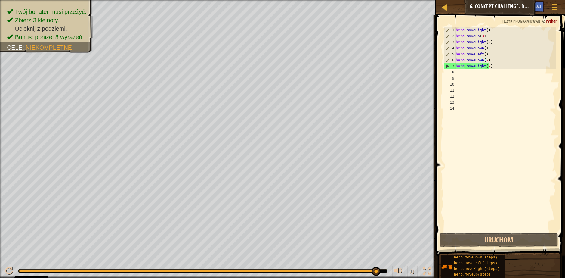
click at [475, 74] on div "hero . moveRight ( ) hero . moveUp ( 3 ) hero . moveRight ( 2 ) hero . moveDown…" at bounding box center [505, 135] width 101 height 217
type textarea "h"
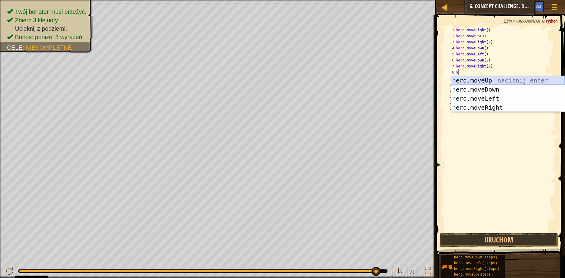
click at [475, 82] on div "h ero.moveUp naciśnij enter h ero.moveDown naciśnij enter h ero.moveLeft naciśn…" at bounding box center [508, 103] width 114 height 54
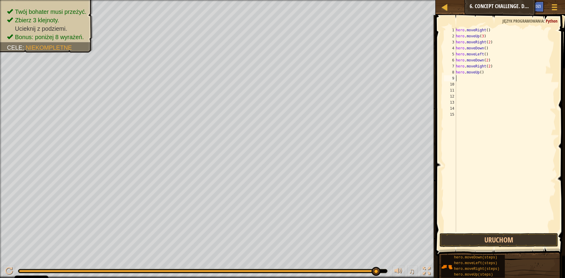
click at [478, 75] on div "hero . moveRight ( ) hero . moveUp ( 3 ) hero . moveRight ( 2 ) hero . moveDown…" at bounding box center [505, 135] width 101 height 217
click at [479, 73] on div "hero . moveRight ( ) hero . moveUp ( 3 ) hero . moveRight ( 2 ) hero . moveDown…" at bounding box center [505, 135] width 101 height 217
click at [498, 241] on button "Uruchom" at bounding box center [499, 240] width 119 height 14
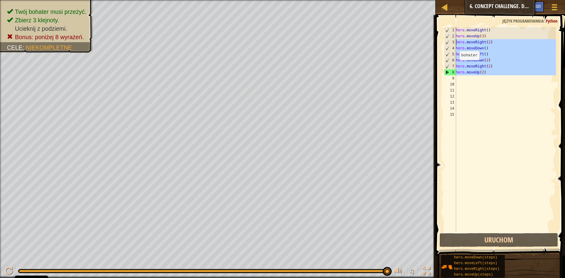
drag, startPoint x: 490, startPoint y: 78, endPoint x: 450, endPoint y: 39, distance: 55.8
click at [450, 39] on div "hero.moveUp(2) 1 2 3 4 5 6 7 8 9 10 11 12 13 14 15 hero . moveRight ( ) hero . …" at bounding box center [499, 129] width 113 height 205
type textarea "hero.moveRight(2) hero.moveDown()"
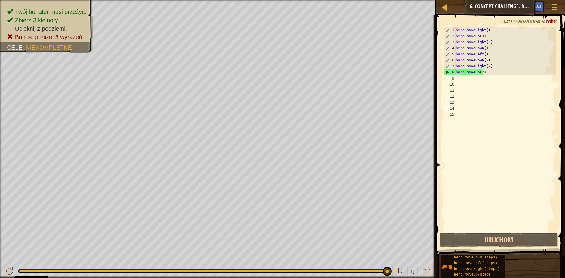
drag, startPoint x: 552, startPoint y: 111, endPoint x: 518, endPoint y: 72, distance: 51.0
click at [550, 110] on div "hero . moveRight ( ) hero . moveUp ( 3 ) hero . moveRight ( 2 ) hero . moveDown…" at bounding box center [505, 135] width 101 height 217
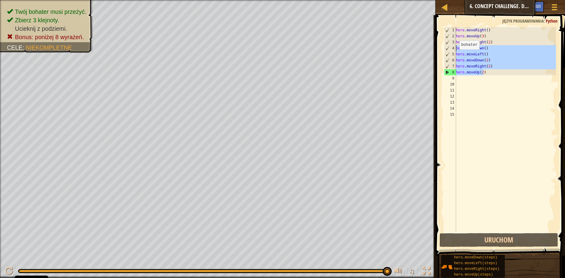
drag, startPoint x: 487, startPoint y: 70, endPoint x: 456, endPoint y: 51, distance: 36.8
click at [456, 51] on div "1 2 3 4 5 6 7 8 9 10 11 12 13 14 15 hero . moveRight ( ) hero . moveUp ( 3 ) he…" at bounding box center [499, 129] width 113 height 205
type textarea "hero.moveDown() hero.moveLeft()"
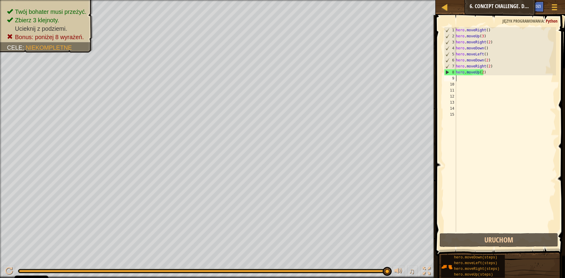
click at [494, 76] on div "hero . moveRight ( ) hero . moveUp ( 3 ) hero . moveRight ( 2 ) hero . moveDown…" at bounding box center [505, 135] width 101 height 217
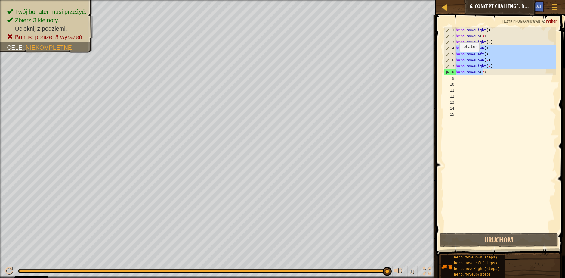
drag, startPoint x: 493, startPoint y: 74, endPoint x: 451, endPoint y: 49, distance: 48.6
click at [451, 49] on div "1 2 3 4 5 6 7 8 9 10 11 12 13 14 15 hero . moveRight ( ) hero . moveUp ( 3 ) he…" at bounding box center [499, 129] width 113 height 205
type textarea "hero.moveDown() hero.moveLeft()"
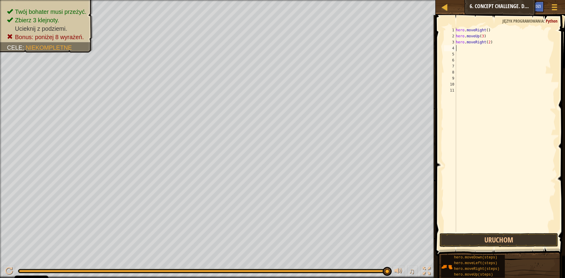
type textarea "h"
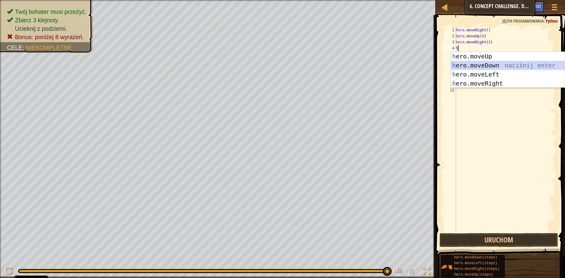
click at [493, 65] on div "h ero.moveUp naciśnij enter h ero.moveDown naciśnij enter h ero.moveLeft naciśn…" at bounding box center [508, 79] width 114 height 54
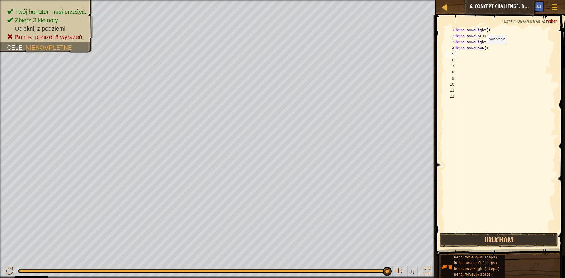
click at [484, 50] on div "hero . moveRight ( ) hero . moveUp ( 3 ) hero . moveRight ( 2 ) hero . moveDown…" at bounding box center [505, 135] width 101 height 217
click at [472, 240] on button "Uruchom" at bounding box center [499, 240] width 119 height 14
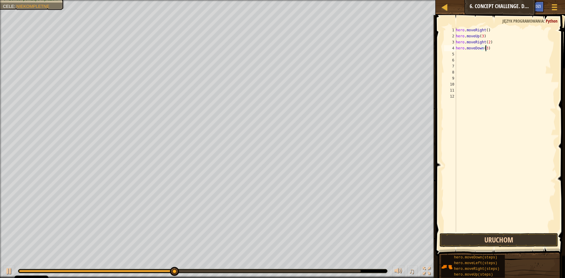
type textarea "hero.moveDown(3)"
click at [508, 239] on button "Uruchom" at bounding box center [499, 240] width 119 height 14
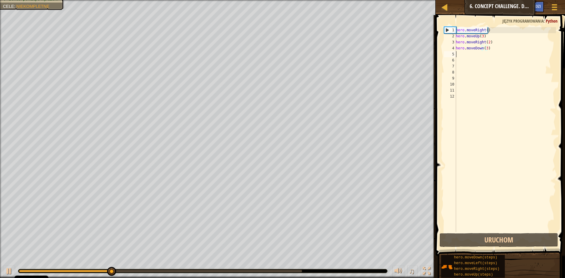
click at [487, 56] on div "hero . moveRight ( ) hero . moveUp ( 3 ) hero . moveRight ( 2 ) hero . moveDown…" at bounding box center [505, 135] width 101 height 217
type textarea "h"
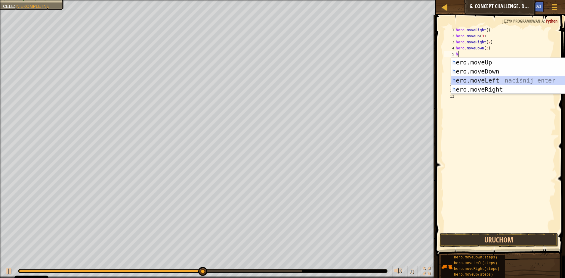
click at [479, 79] on div "h ero.moveUp naciśnij enter h ero.moveDown naciśnij enter h ero.moveLeft naciśn…" at bounding box center [508, 85] width 114 height 54
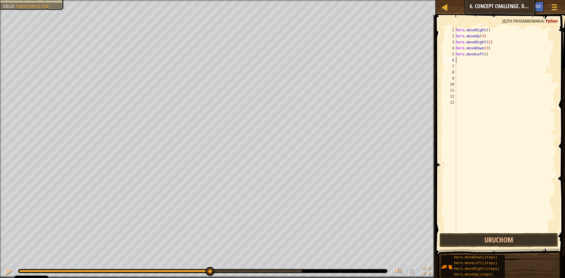
type textarea "h"
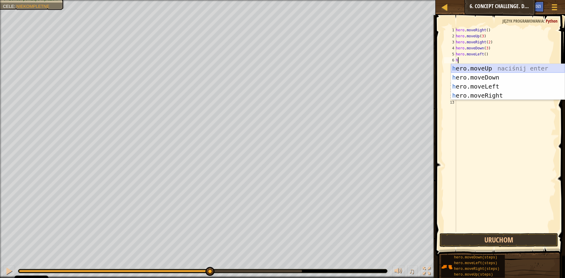
click at [476, 67] on div "h ero.moveUp naciśnij enter h ero.moveDown naciśnij enter h ero.moveLeft naciśn…" at bounding box center [508, 91] width 114 height 54
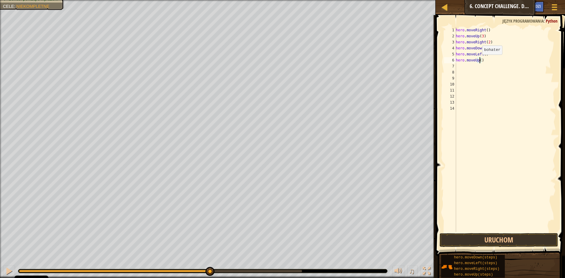
click at [479, 60] on div "hero . moveRight ( ) hero . moveUp ( 3 ) hero . moveRight ( 2 ) hero . moveDown…" at bounding box center [505, 135] width 101 height 217
type textarea "hero.moveUp(3)"
click at [464, 68] on div "hero . moveRight ( ) hero . moveUp ( 3 ) hero . moveRight ( 2 ) hero . moveDown…" at bounding box center [505, 135] width 101 height 217
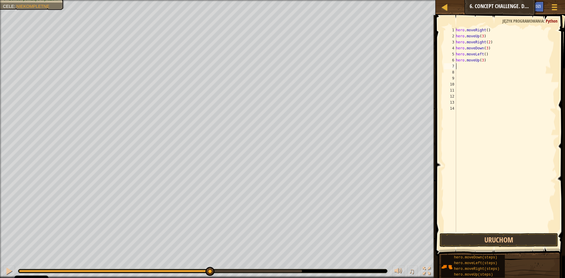
type textarea "h"
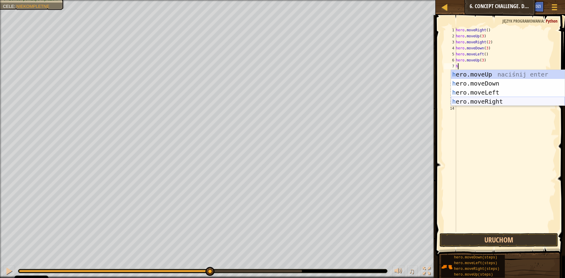
click at [478, 101] on div "h ero.moveUp naciśnij enter h ero.moveDown naciśnij enter h ero.moveLeft naciśn…" at bounding box center [508, 97] width 114 height 54
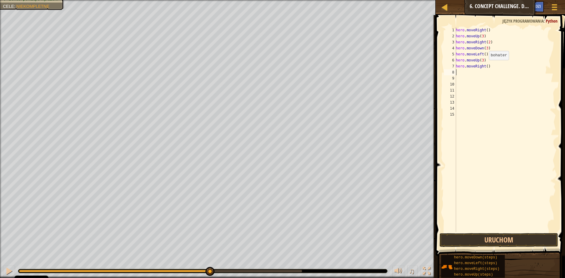
click at [486, 66] on div "hero . moveRight ( ) hero . moveUp ( 3 ) hero . moveRight ( 2 ) hero . moveDown…" at bounding box center [505, 135] width 101 height 217
click at [481, 235] on button "Uruchom" at bounding box center [499, 240] width 119 height 14
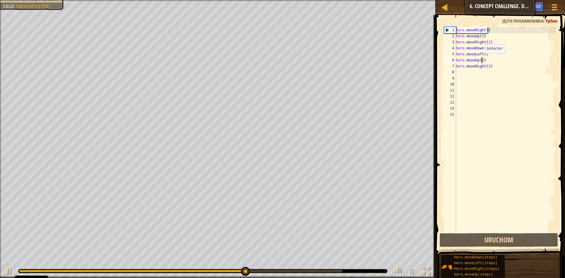
click at [482, 59] on div "hero . moveRight ( ) hero . moveUp ( 3 ) hero . moveRight ( 2 ) hero . moveDown…" at bounding box center [505, 135] width 101 height 217
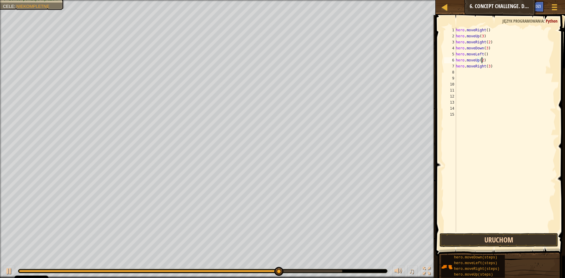
type textarea "hero.moveUp(2)"
click at [518, 242] on button "Uruchom" at bounding box center [499, 240] width 119 height 14
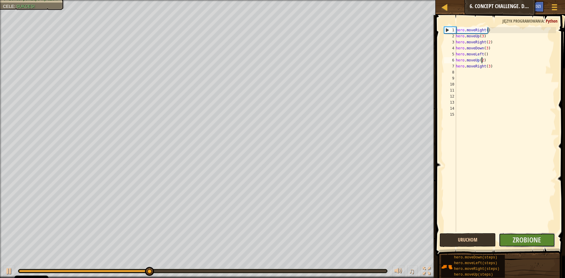
click at [518, 242] on span "Zrobione" at bounding box center [527, 240] width 28 height 10
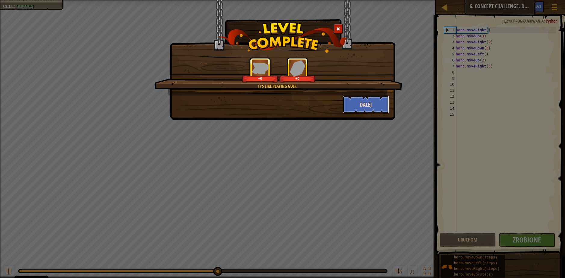
click at [370, 102] on button "Dalej" at bounding box center [366, 104] width 47 height 18
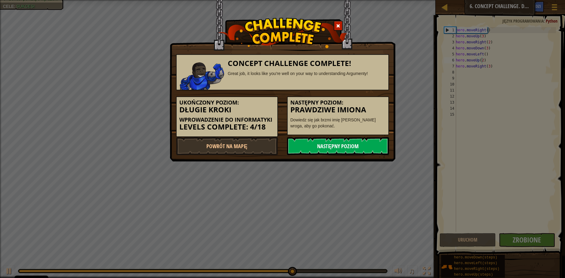
click at [350, 144] on link "Następny poziom" at bounding box center [338, 146] width 102 height 18
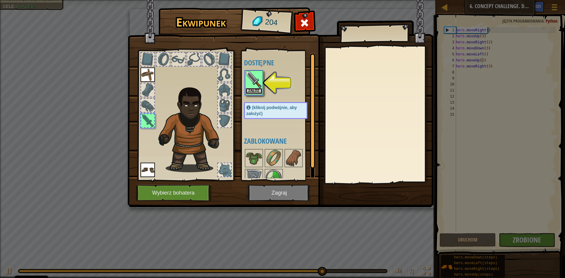
click at [251, 89] on button "Załóż" at bounding box center [254, 91] width 17 height 6
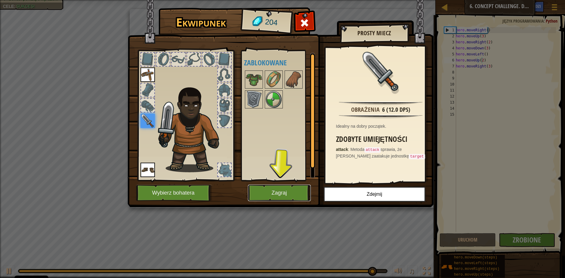
click at [290, 191] on button "Zagraj" at bounding box center [279, 192] width 63 height 17
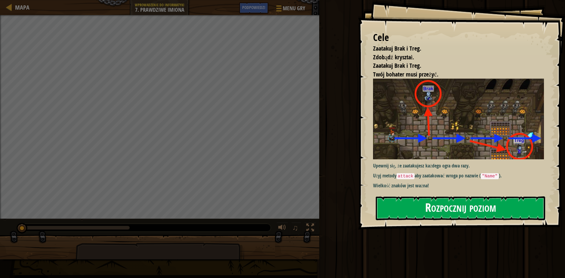
click at [430, 205] on button "Rozpocznij poziom" at bounding box center [460, 208] width 169 height 24
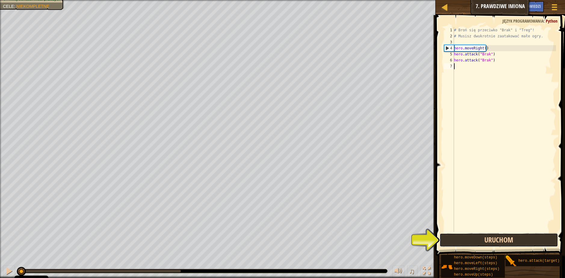
click at [449, 236] on button "Uruchom" at bounding box center [499, 240] width 119 height 14
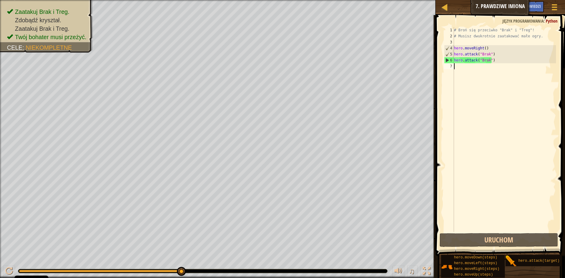
click at [466, 41] on div "# Broń się przeciwko "Brak" i "Treg"! # Musisz dwukrotnie zaatakować małe ogry.…" at bounding box center [504, 135] width 103 height 217
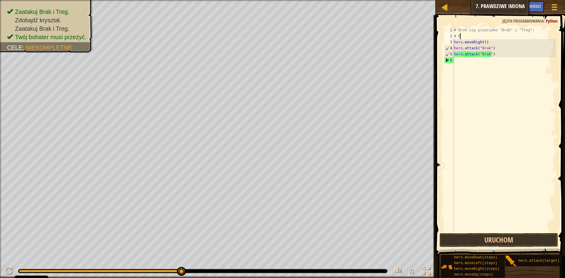
type textarea "#"
click at [533, 31] on div "# Broń się przeciwko "Brak" i "Treg" hero . moveRight ( ) hero . attack ( "Brak…" at bounding box center [504, 135] width 103 height 217
type textarea "#"
click at [456, 35] on div "hero . moveRight ( ) hero . attack ( "Brak" ) hero . attack ( "Brak" )" at bounding box center [504, 135] width 103 height 217
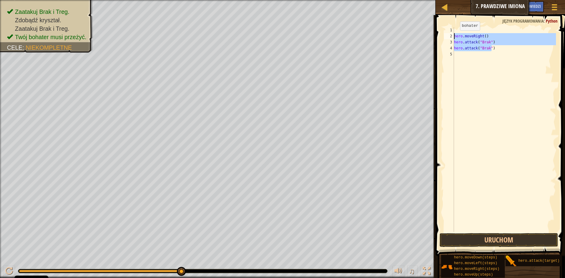
drag, startPoint x: 493, startPoint y: 47, endPoint x: 455, endPoint y: 36, distance: 39.3
click at [455, 36] on div "hero . moveRight ( ) hero . attack ( "Brak" ) hero . attack ( "Brak" )" at bounding box center [504, 135] width 103 height 217
type textarea "hero.moveRight() hero.attack("Brak")"
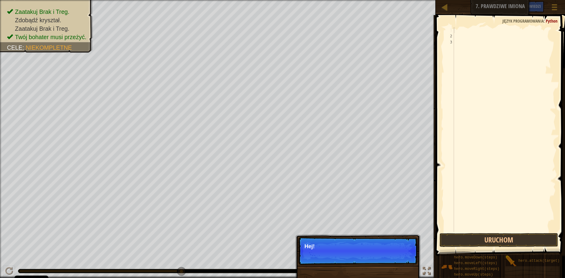
click at [459, 27] on div at bounding box center [504, 135] width 103 height 217
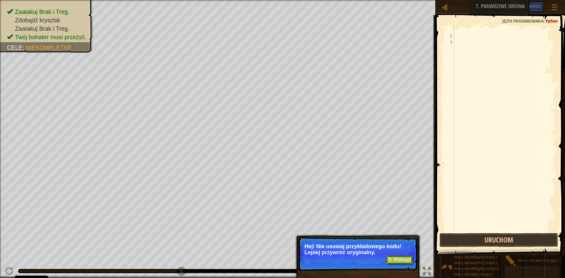
click at [395, 258] on button "↻ Reload" at bounding box center [399, 259] width 27 height 9
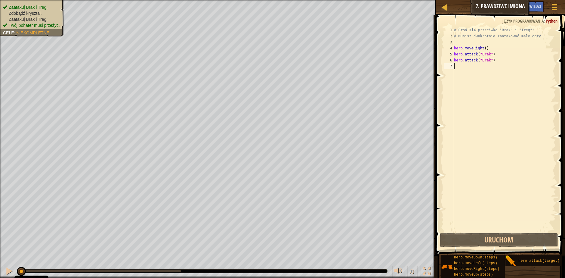
click at [42, 4] on ul "Zaatakuj Brak i Treg. Zdobądź kryształ. Zaatakuj Brak i [GEOGRAPHIC_DATA]. Twój…" at bounding box center [32, 16] width 58 height 24
click at [44, 26] on span "Twój bohater musi przeżyć." at bounding box center [34, 25] width 51 height 5
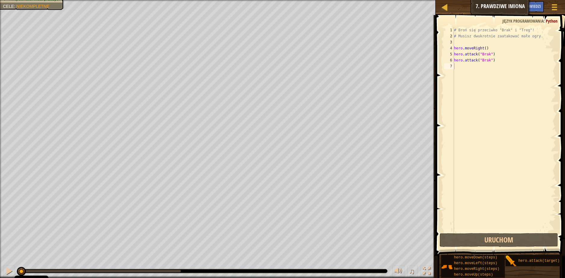
click at [457, 66] on div "# Broń się przeciwko "Brak" i "Treg"! # Musisz dwukrotnie zaatakować małe ogry.…" at bounding box center [504, 135] width 103 height 217
type textarea "h"
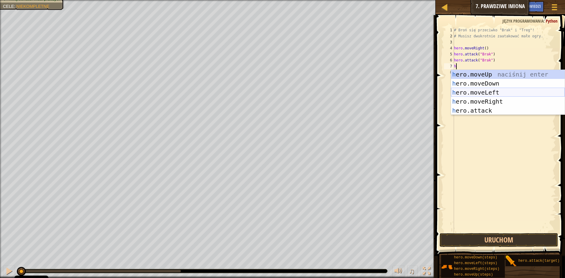
click at [474, 91] on div "h ero.moveUp naciśnij enter h ero.moveDown naciśnij enter h ero.moveLeft naciśn…" at bounding box center [508, 101] width 114 height 63
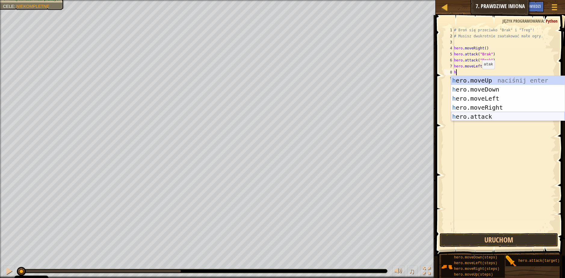
click at [481, 113] on div "h ero.moveUp naciśnij enter h ero.moveDown naciśnij enter h ero.moveLeft naciśn…" at bounding box center [508, 107] width 114 height 63
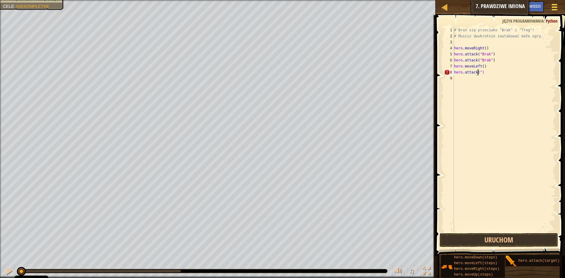
type textarea "hero.attack(")"
click at [557, 7] on span at bounding box center [555, 7] width 6 height 1
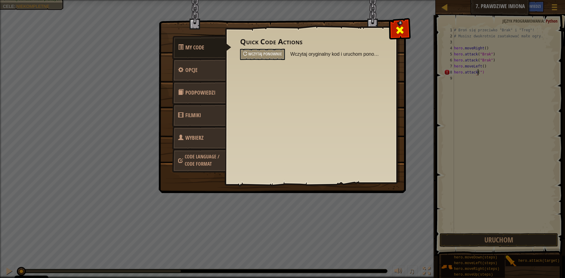
click at [404, 31] on span at bounding box center [400, 30] width 10 height 10
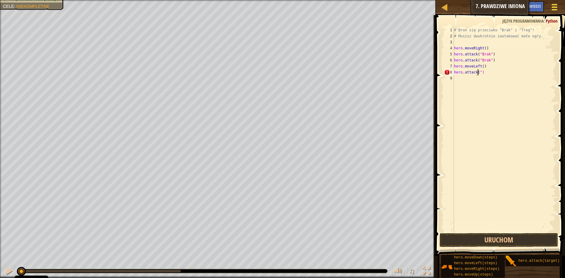
click at [556, 8] on div at bounding box center [554, 7] width 8 height 9
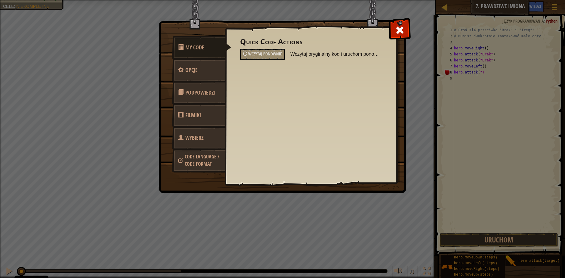
click at [202, 161] on span "Code Language / Code Format" at bounding box center [202, 160] width 35 height 14
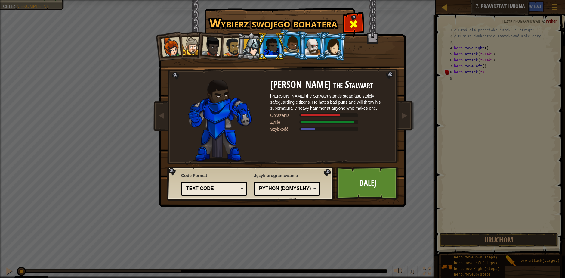
click at [354, 23] on span at bounding box center [354, 24] width 10 height 10
